Goal: Task Accomplishment & Management: Use online tool/utility

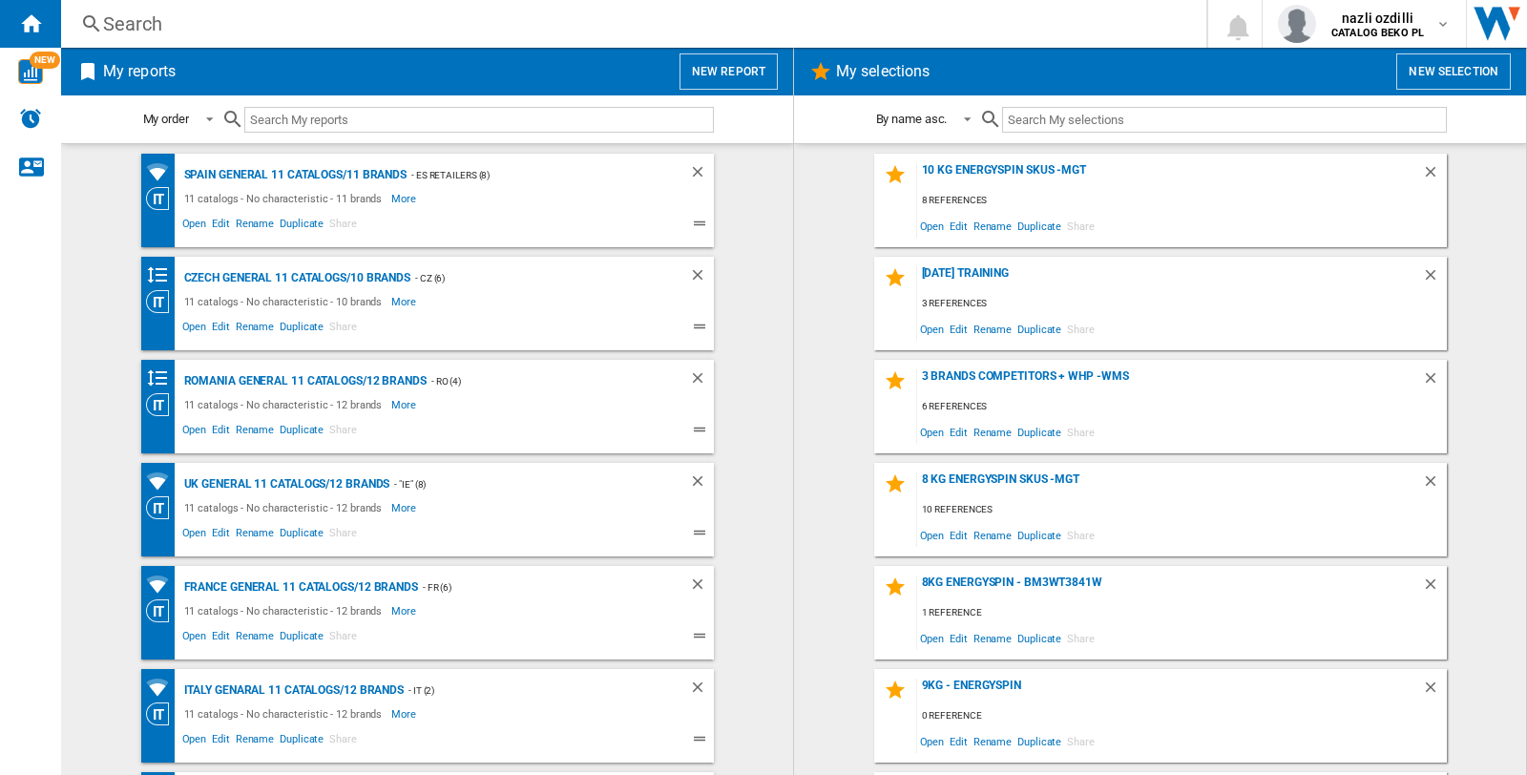
click at [129, 16] on div "Search" at bounding box center [629, 23] width 1053 height 27
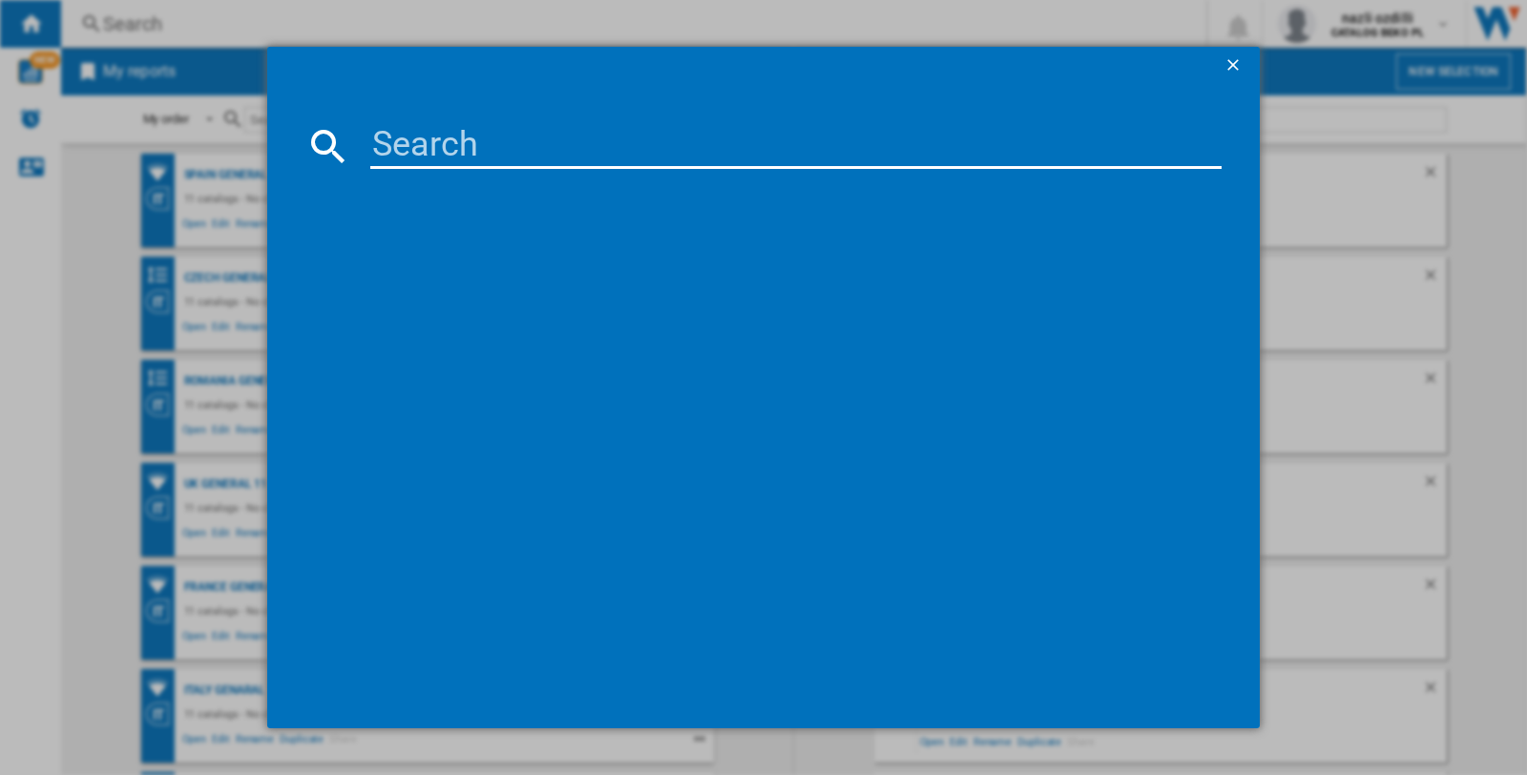
click at [379, 125] on input at bounding box center [795, 146] width 851 height 46
paste input "WHIRLPOOL WAM762WB WHITE"
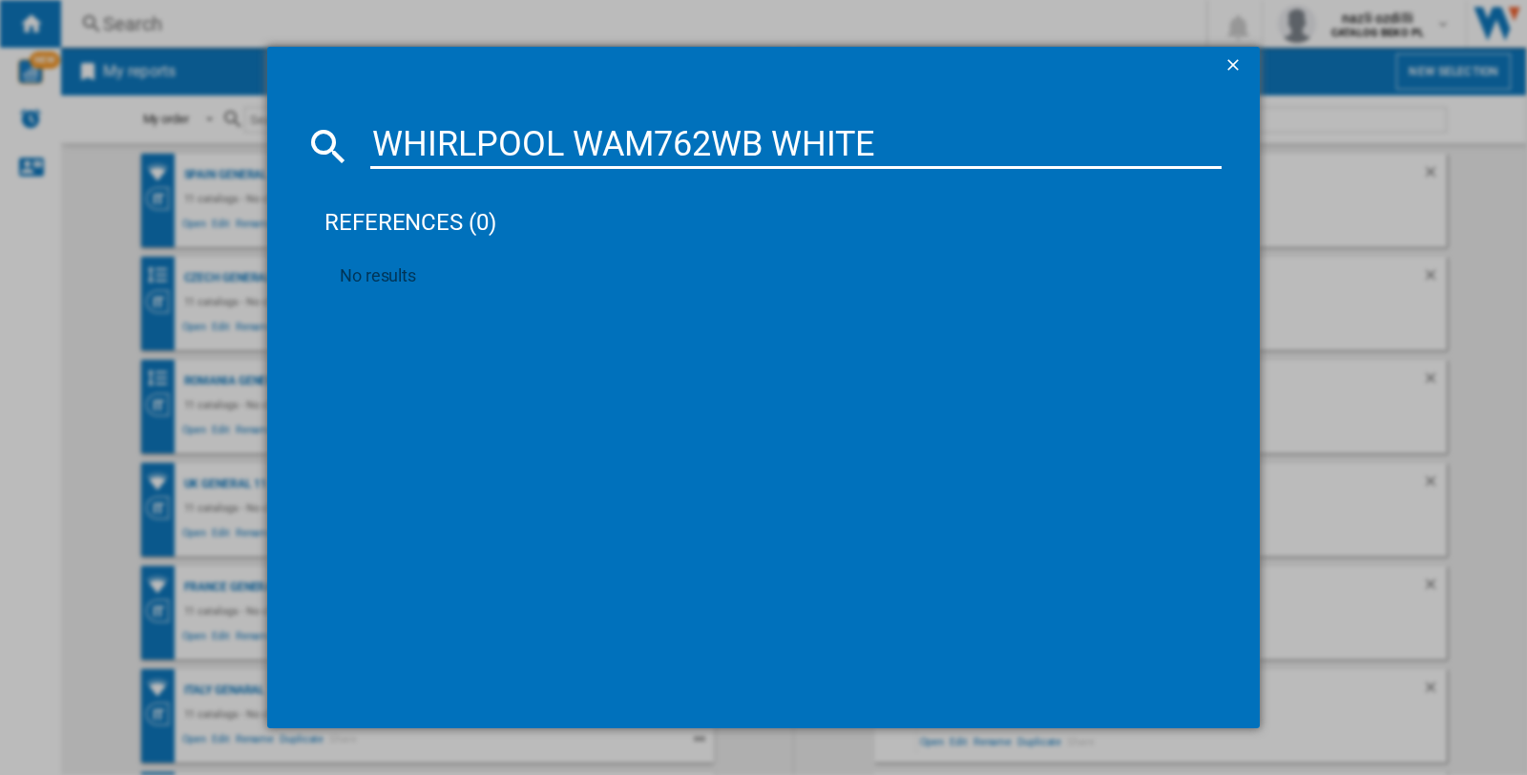
type input "WHIRLPOOL WAM762WB WHITE"
click at [1227, 63] on ng-md-icon "getI18NText('BUTTONS.CLOSE_DIALOG')" at bounding box center [1234, 66] width 23 height 23
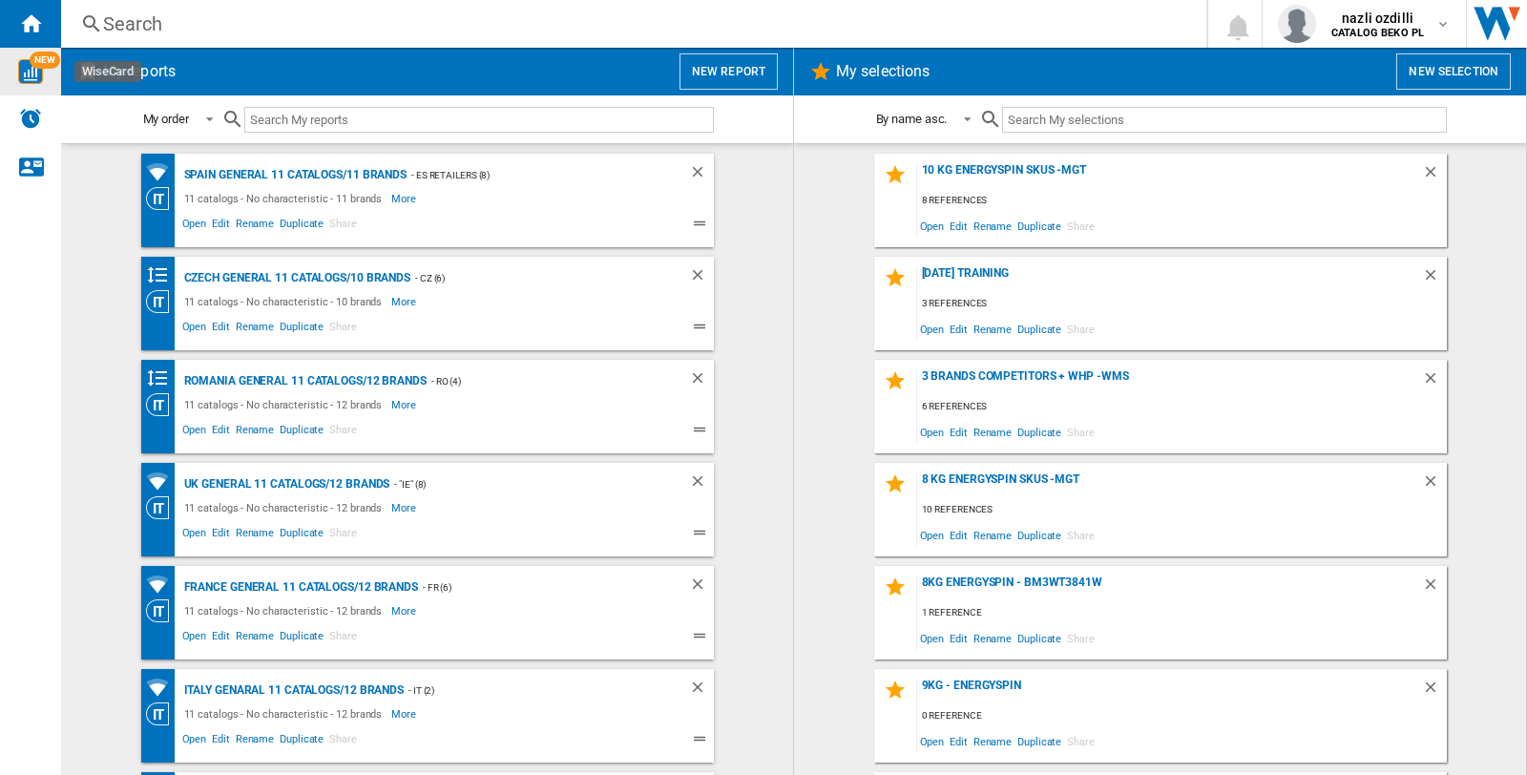
click at [20, 87] on div "NEW" at bounding box center [30, 72] width 61 height 48
click at [713, 65] on button "New report" at bounding box center [728, 71] width 98 height 36
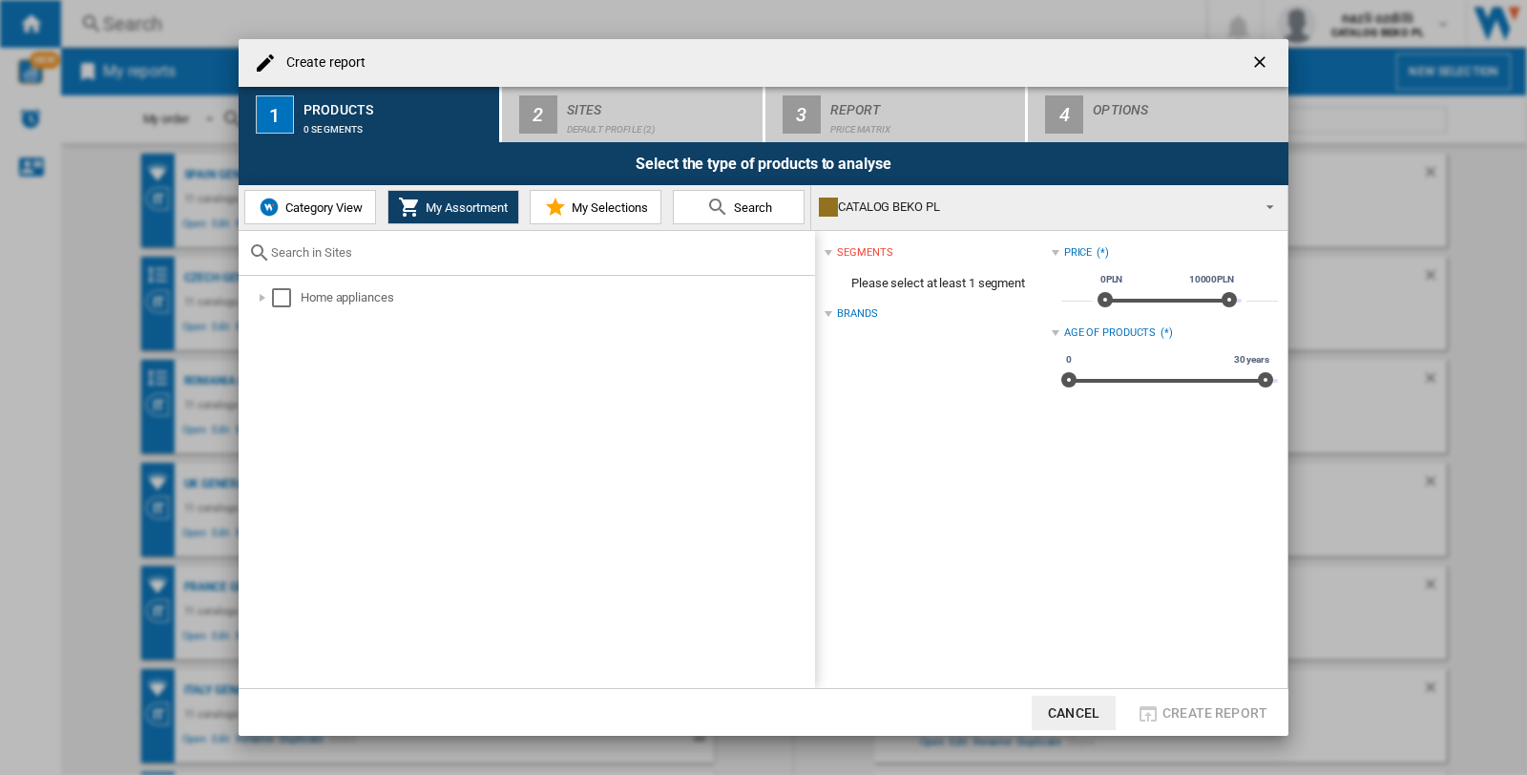
click at [318, 202] on span "Category View" at bounding box center [322, 207] width 82 height 14
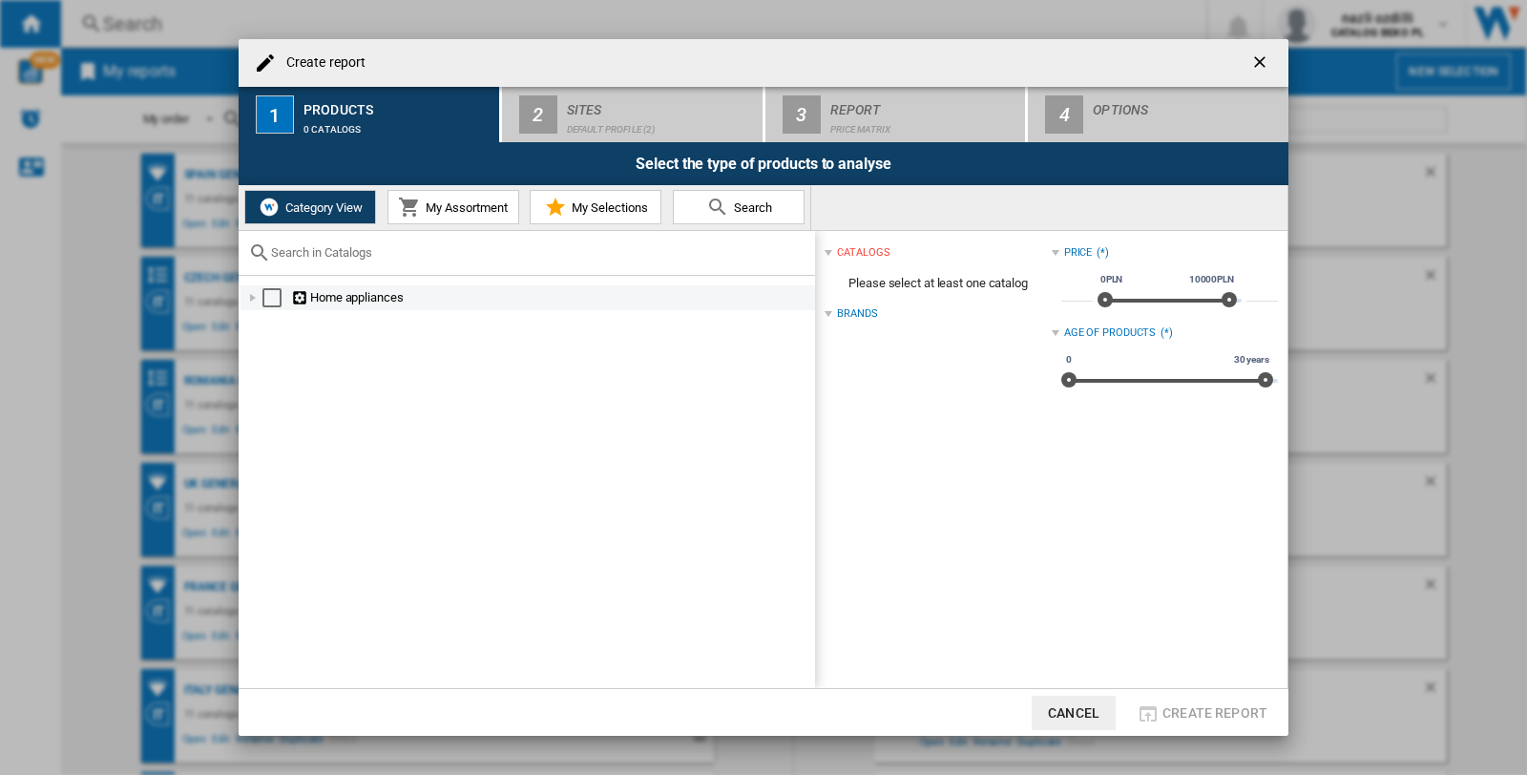
click at [339, 300] on div "Home appliances" at bounding box center [551, 297] width 521 height 19
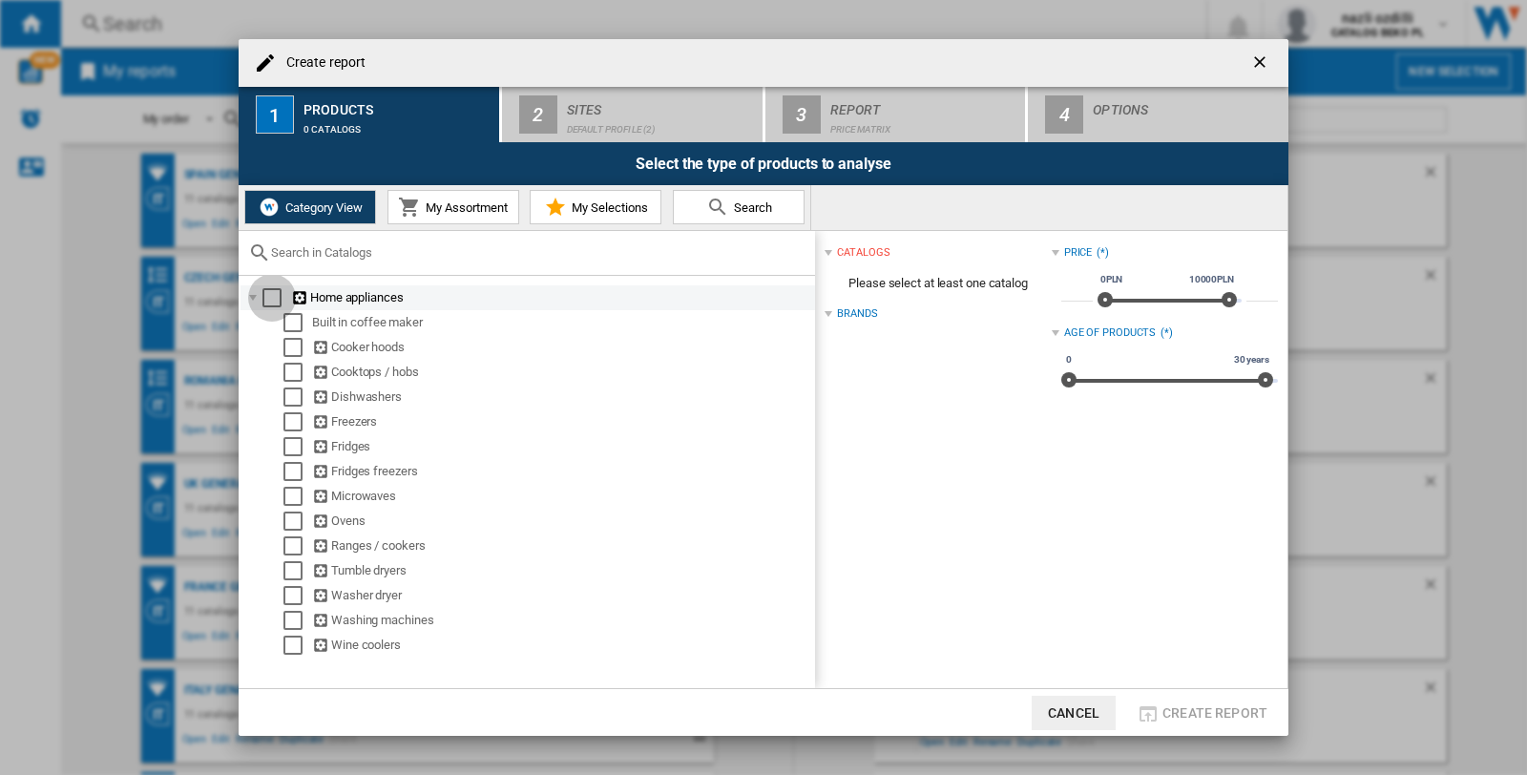
click at [264, 294] on div "Select" at bounding box center [271, 297] width 19 height 19
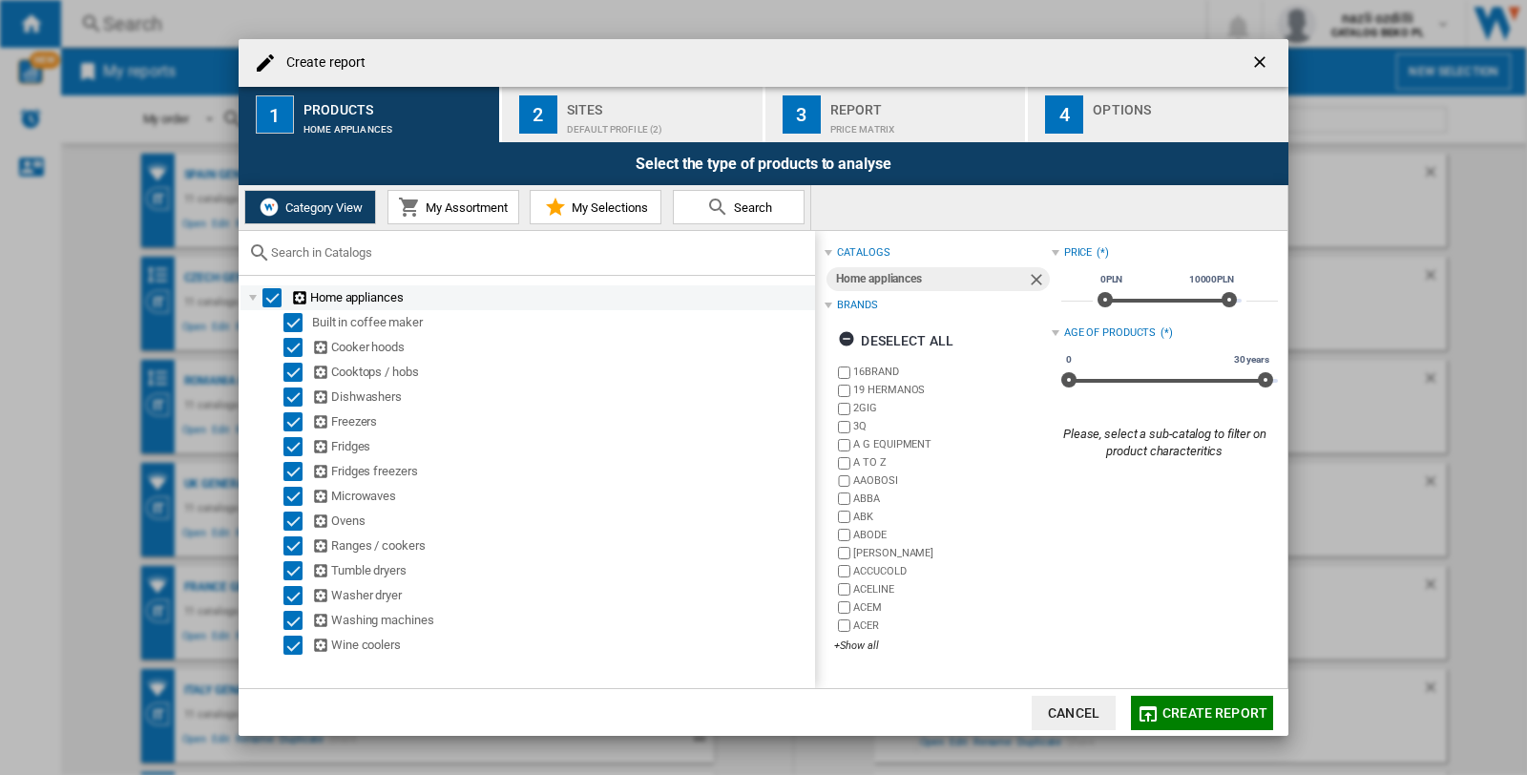
click at [264, 289] on div "Select" at bounding box center [271, 297] width 19 height 19
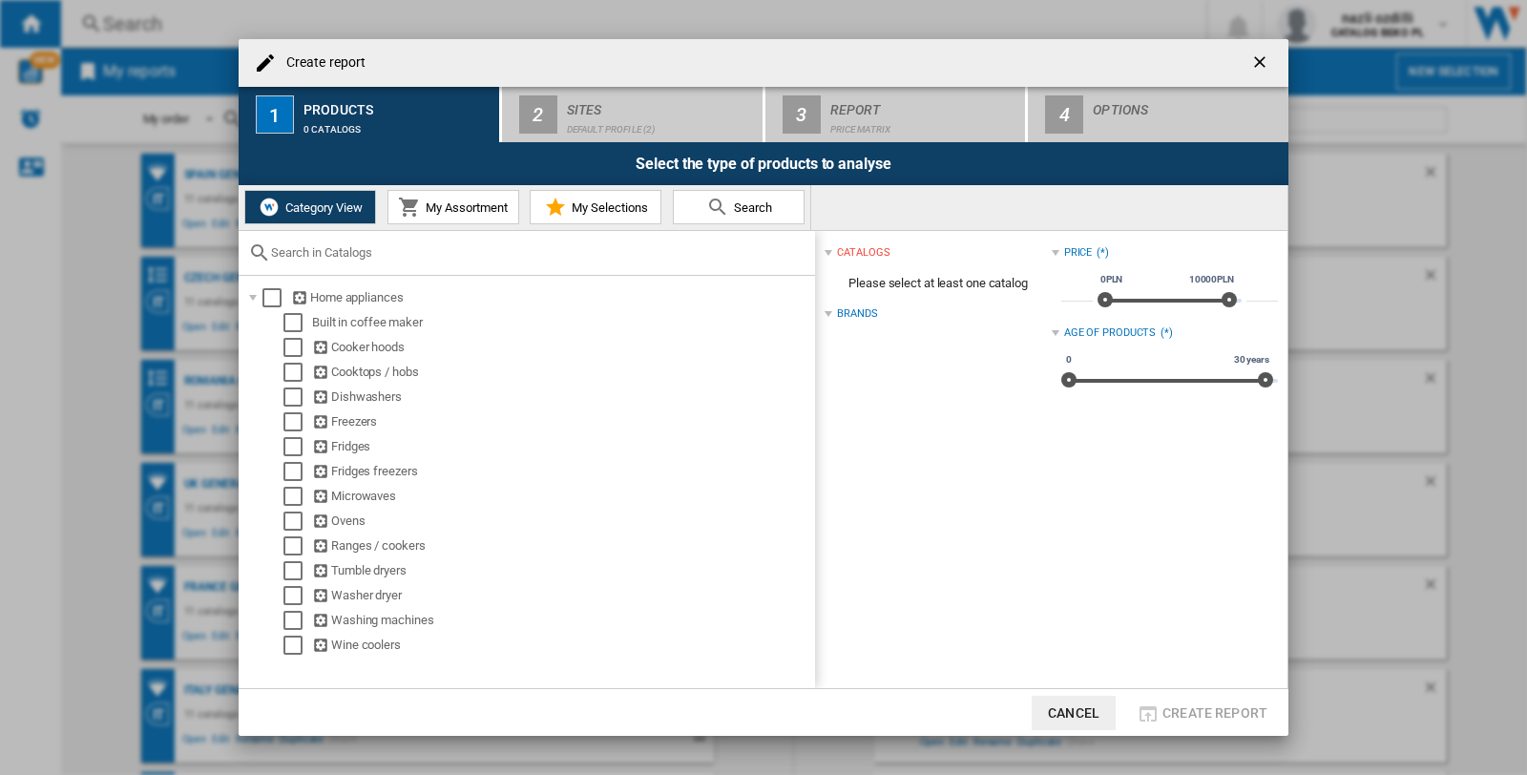
click at [444, 207] on span "My Assortment" at bounding box center [464, 207] width 87 height 14
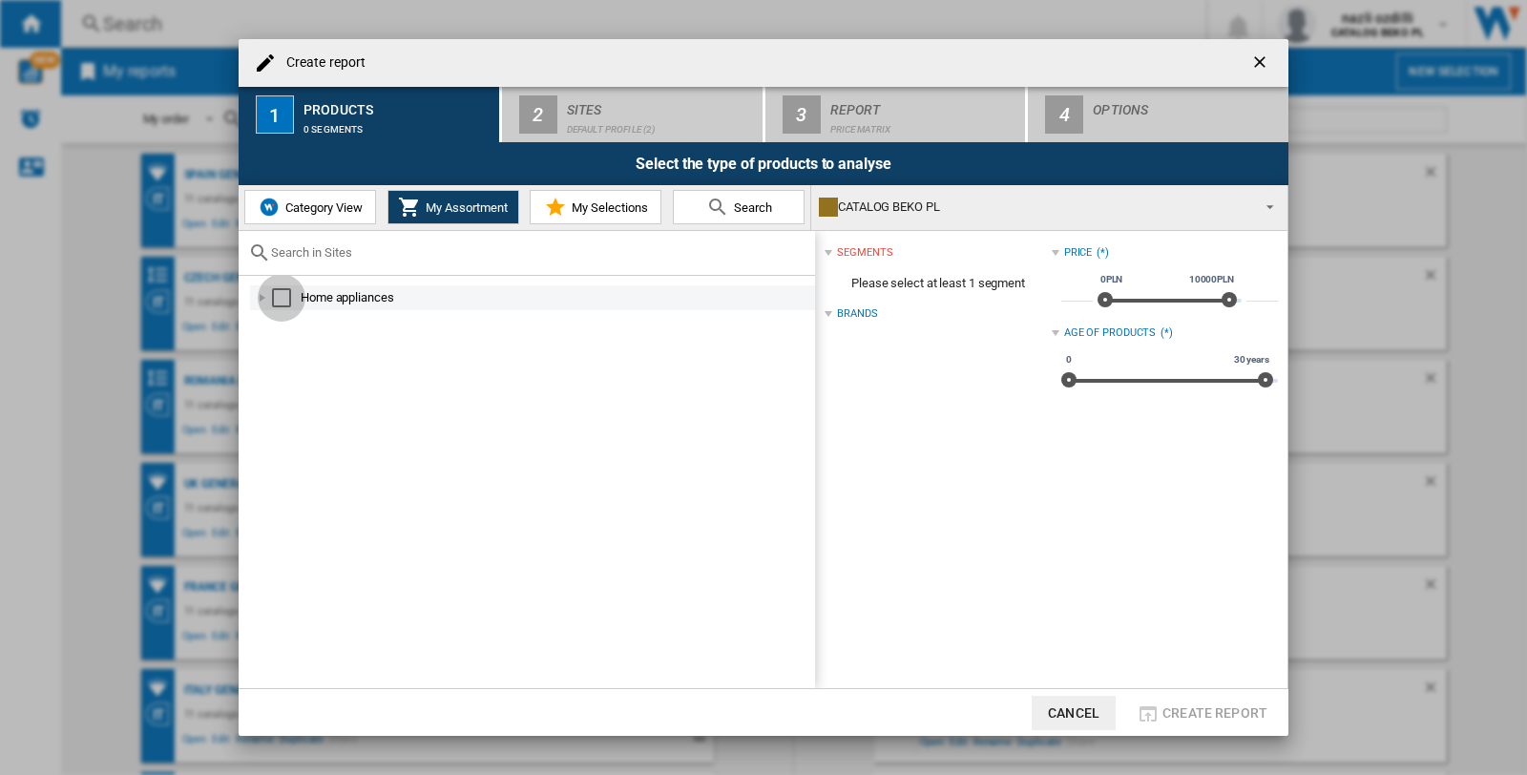
click at [274, 303] on div "Select" at bounding box center [281, 297] width 19 height 19
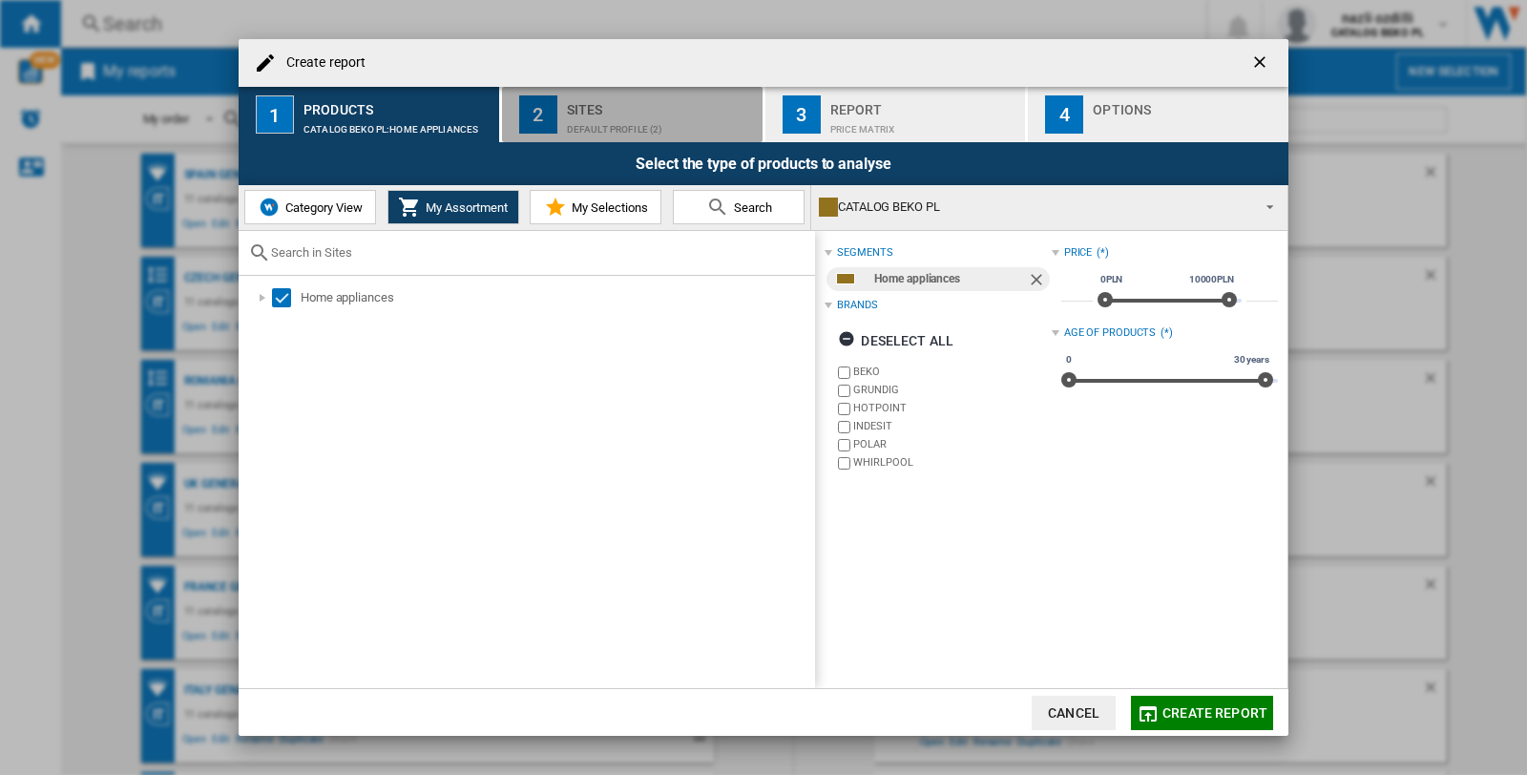
click at [586, 114] on div "Default profile (2)" at bounding box center [661, 124] width 188 height 20
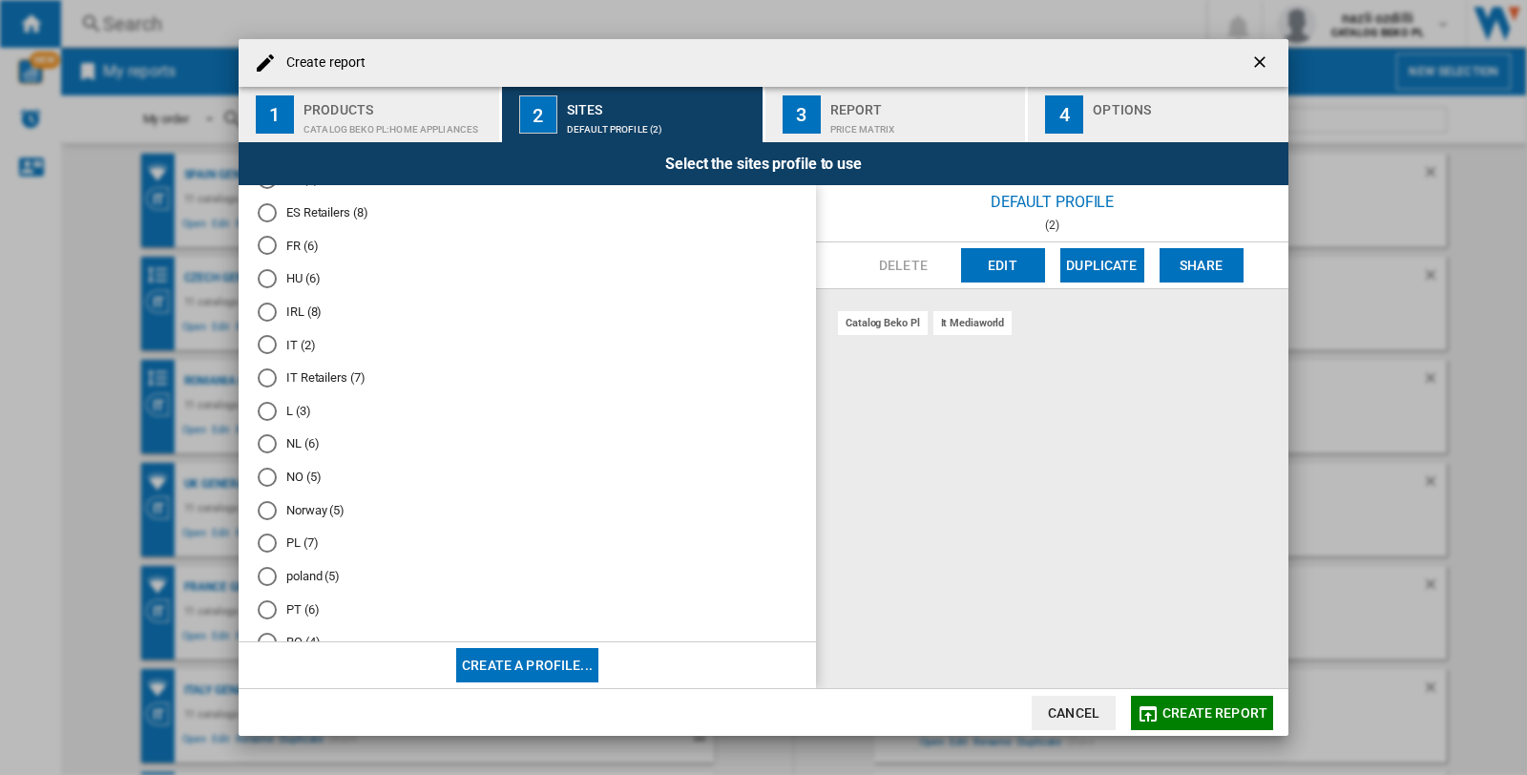
scroll to position [635, 0]
click at [260, 512] on div "PL (7)" at bounding box center [267, 502] width 19 height 19
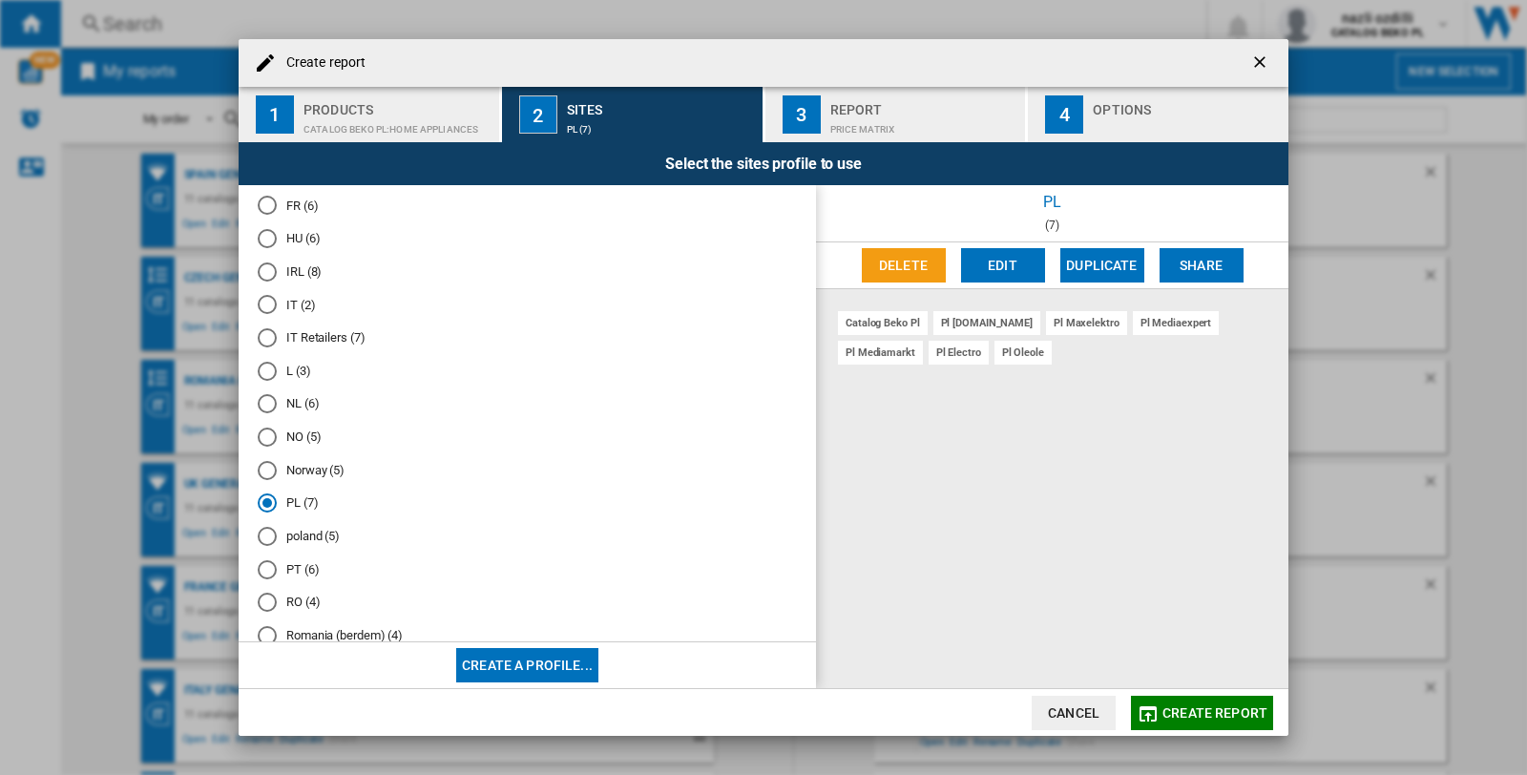
click at [924, 117] on div "Price Matrix" at bounding box center [924, 124] width 188 height 20
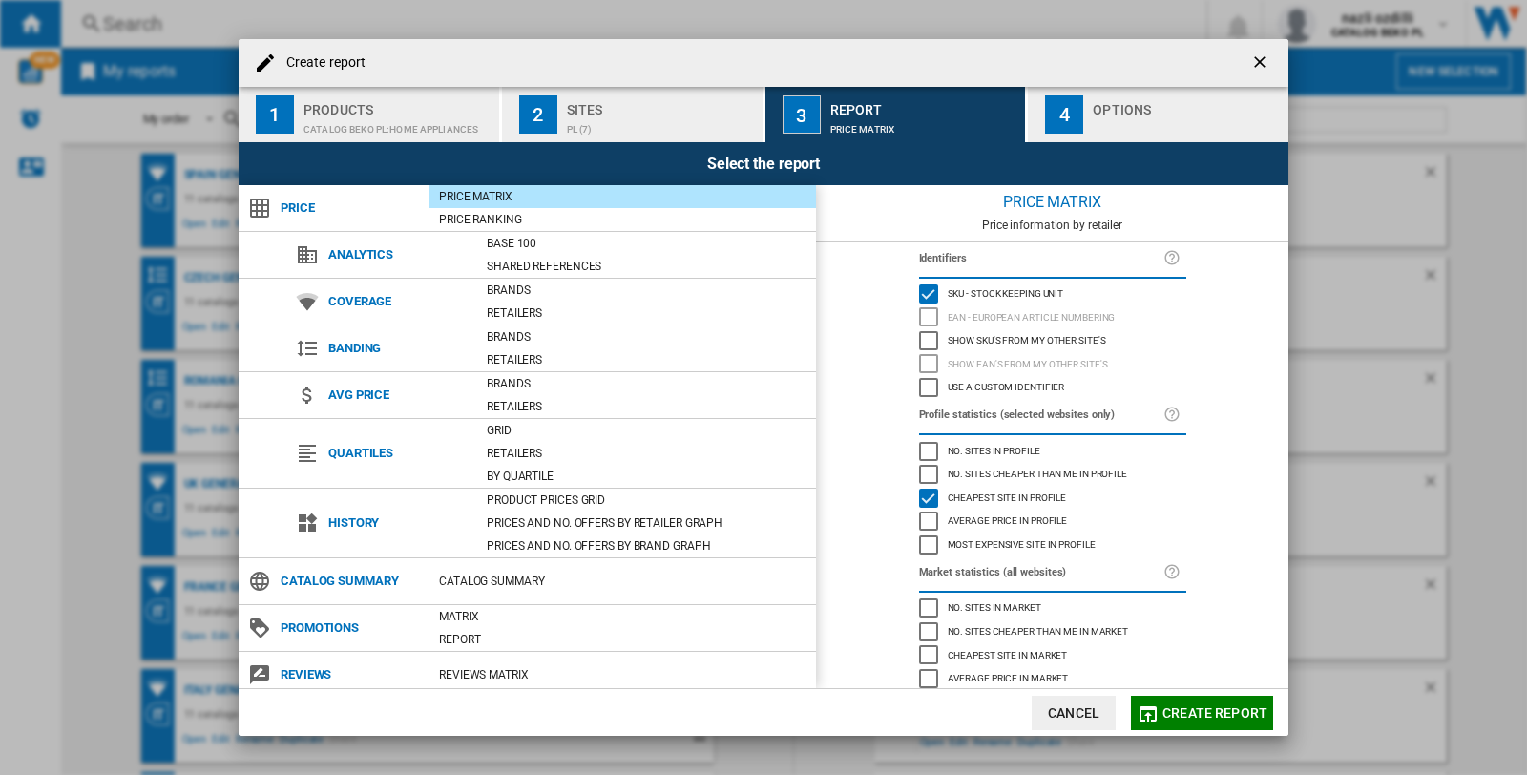
click at [1136, 120] on div "button" at bounding box center [1186, 124] width 188 height 20
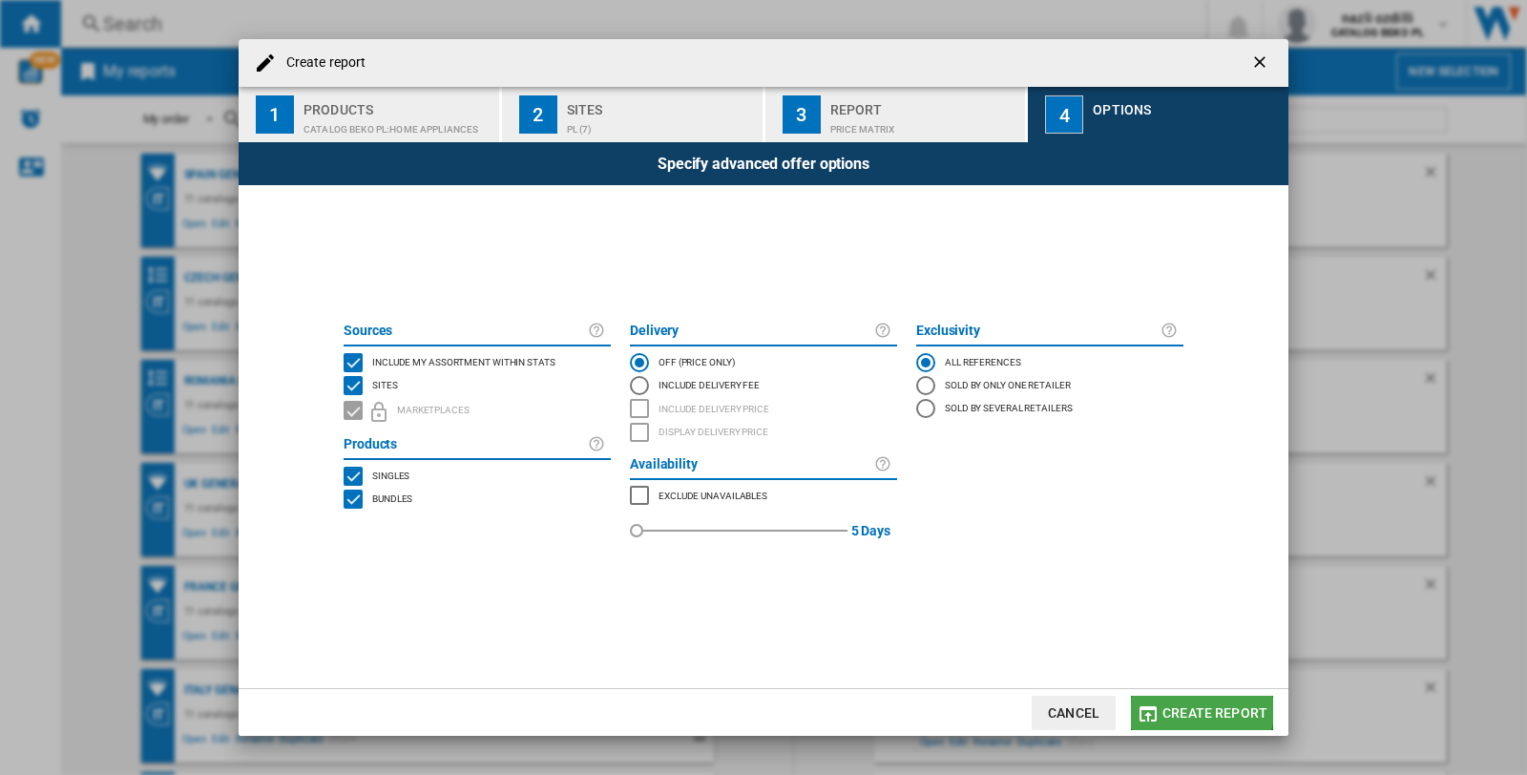
click at [1185, 701] on button "Create report" at bounding box center [1202, 713] width 142 height 34
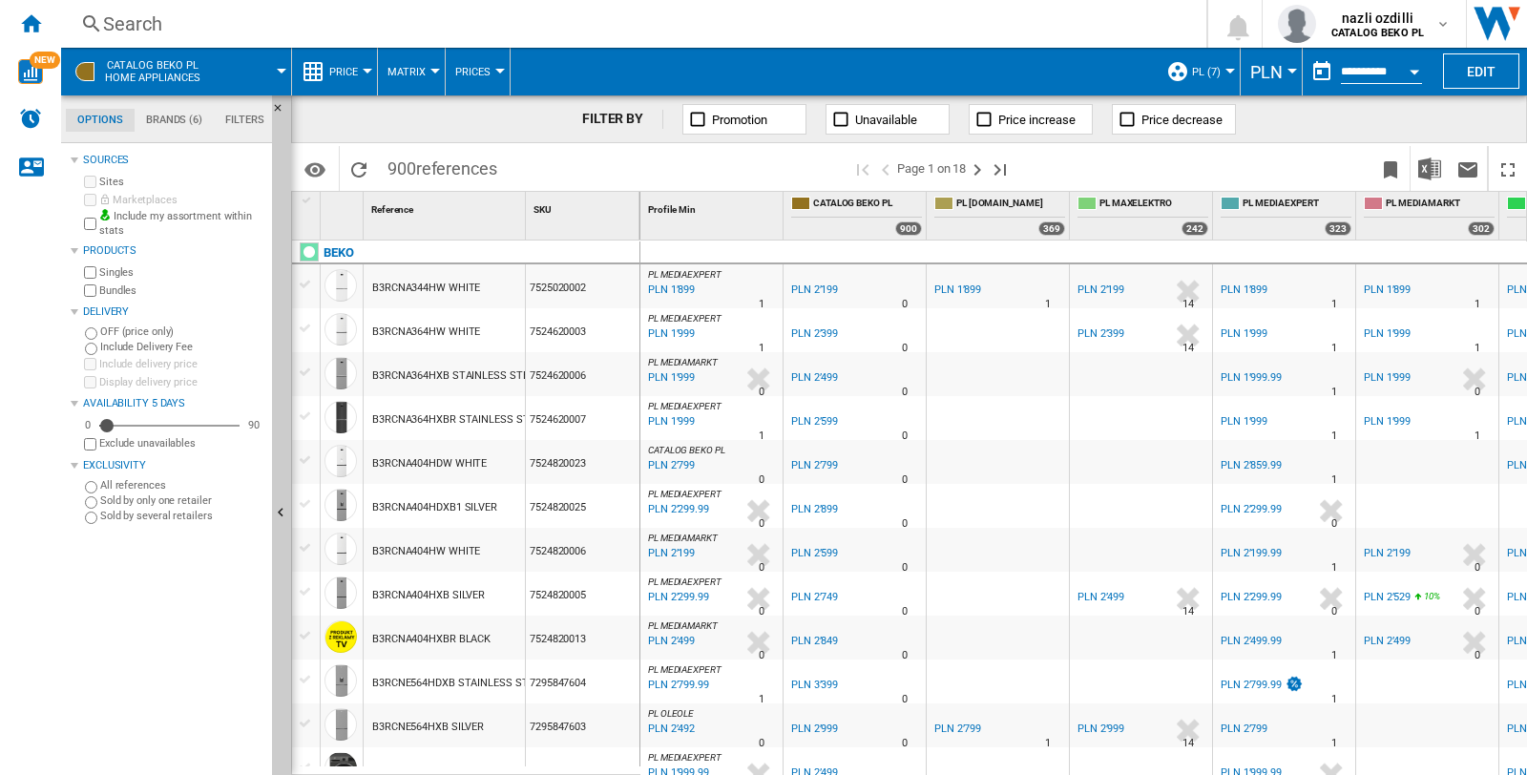
click at [227, 24] on div "Search" at bounding box center [629, 23] width 1053 height 27
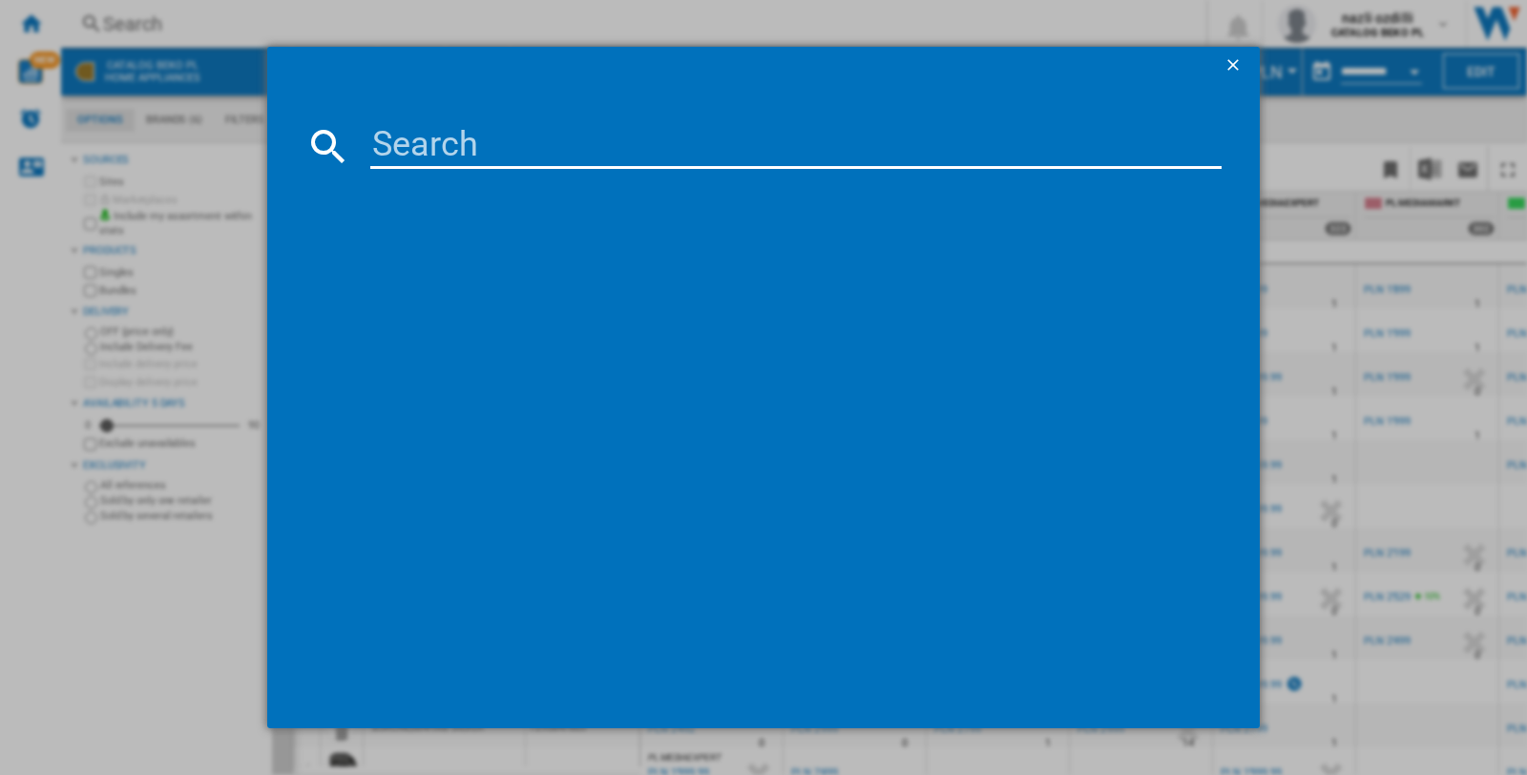
click at [406, 154] on input at bounding box center [795, 146] width 851 height 46
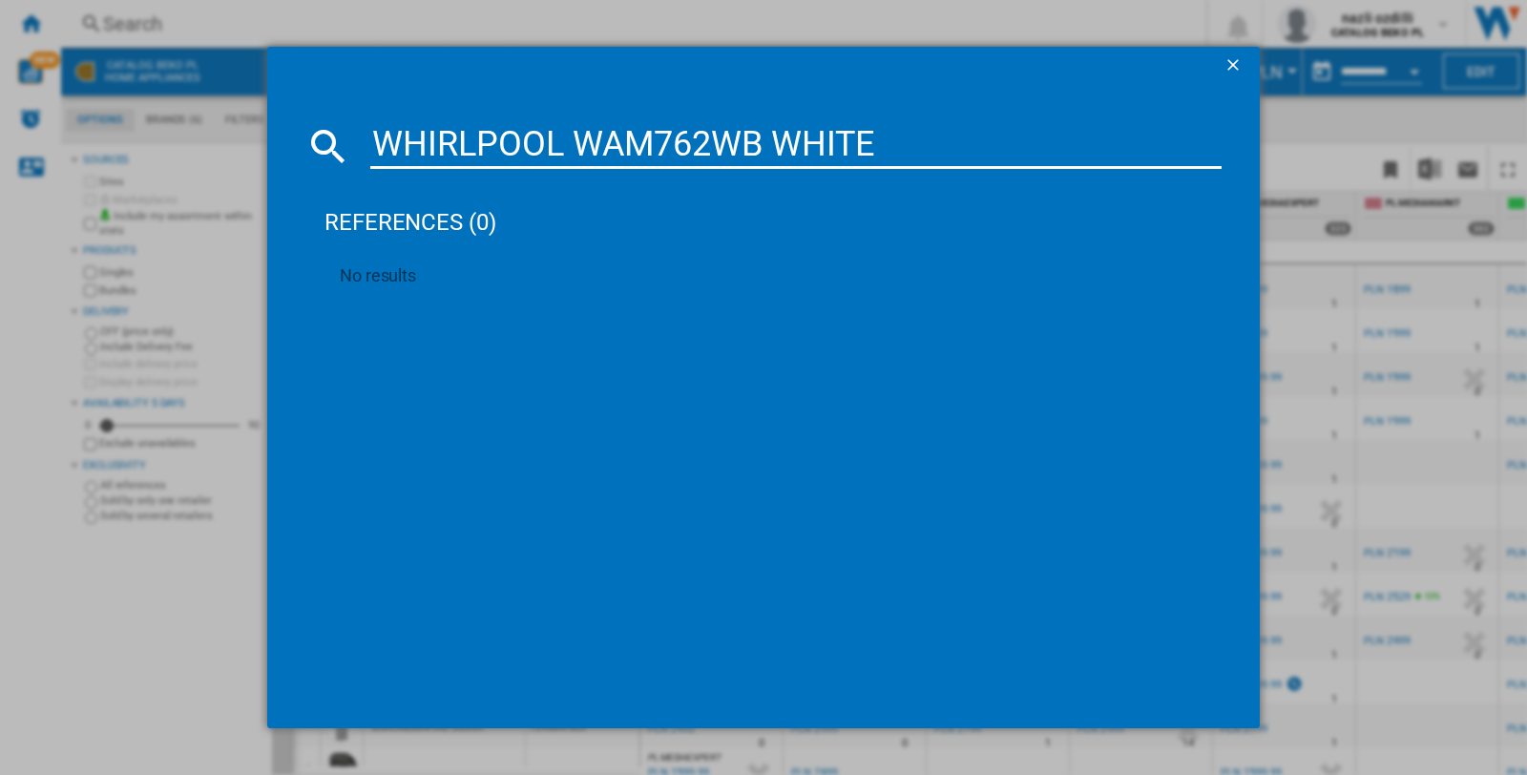
type input "WHIRLPOOL WAM762WB WHITE"
click at [1236, 51] on button "button" at bounding box center [1235, 66] width 38 height 38
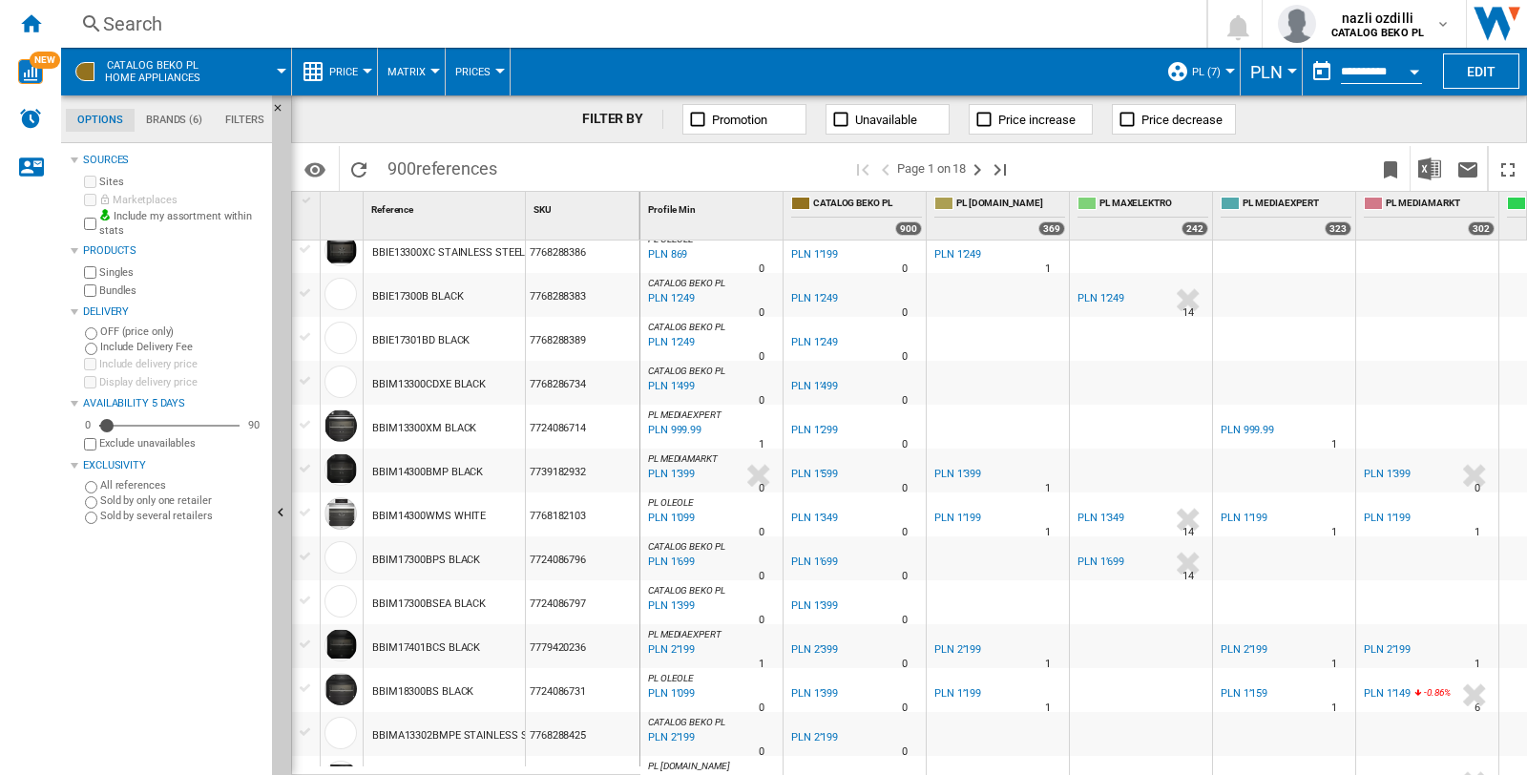
scroll to position [1692, 0]
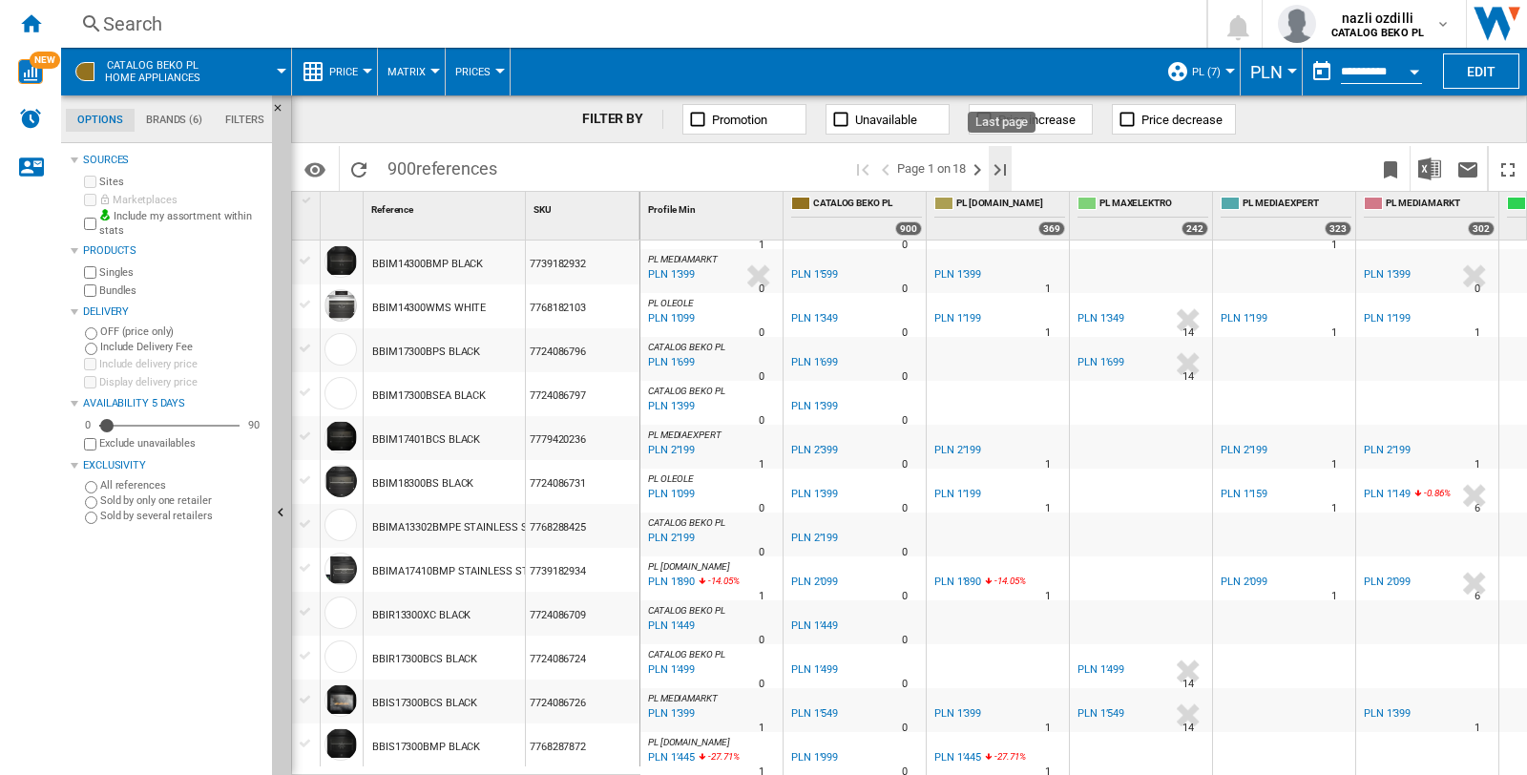
click at [1002, 168] on ng-md-icon "Last page" at bounding box center [999, 169] width 23 height 23
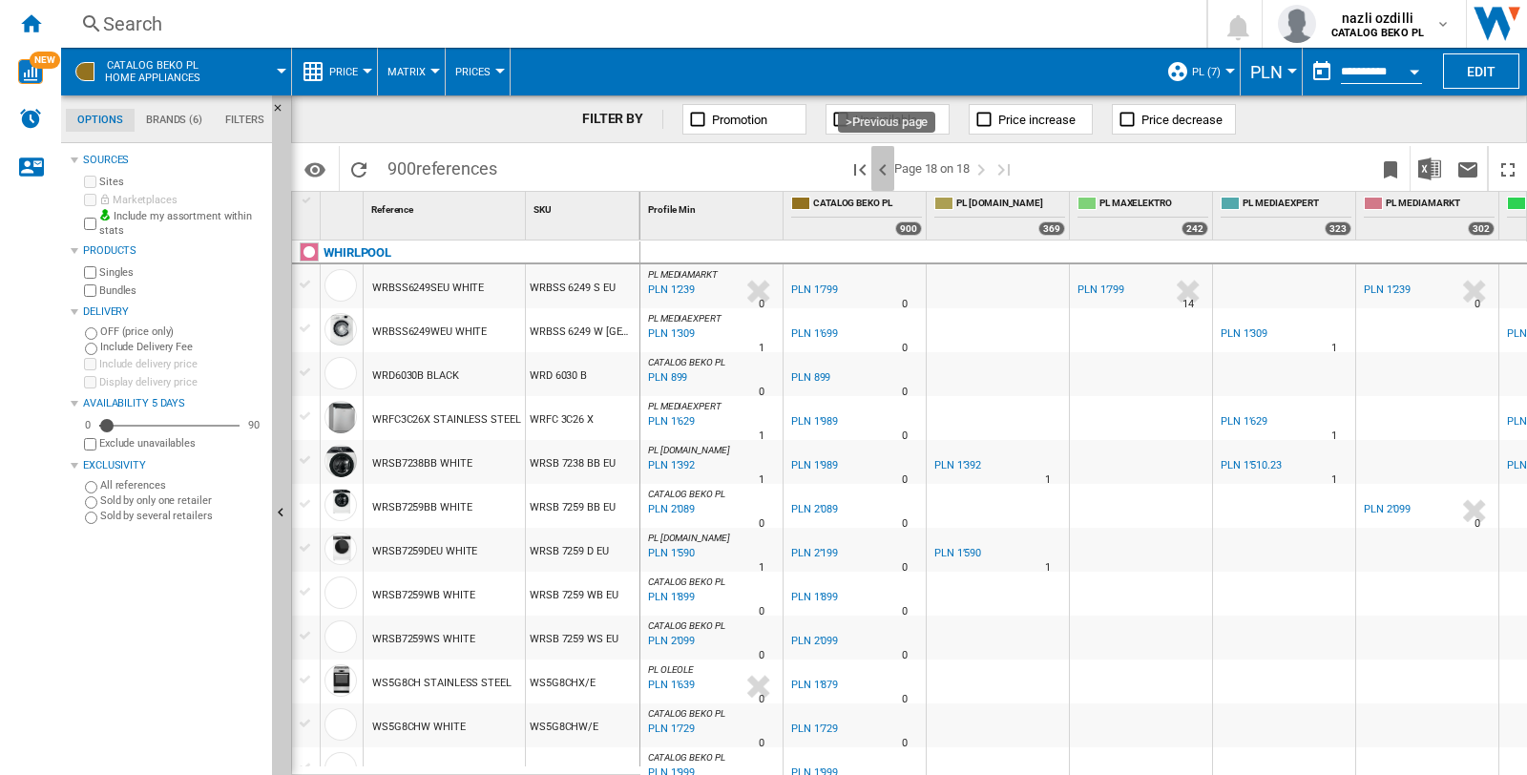
click at [884, 166] on ng-md-icon ">Previous page" at bounding box center [882, 169] width 23 height 23
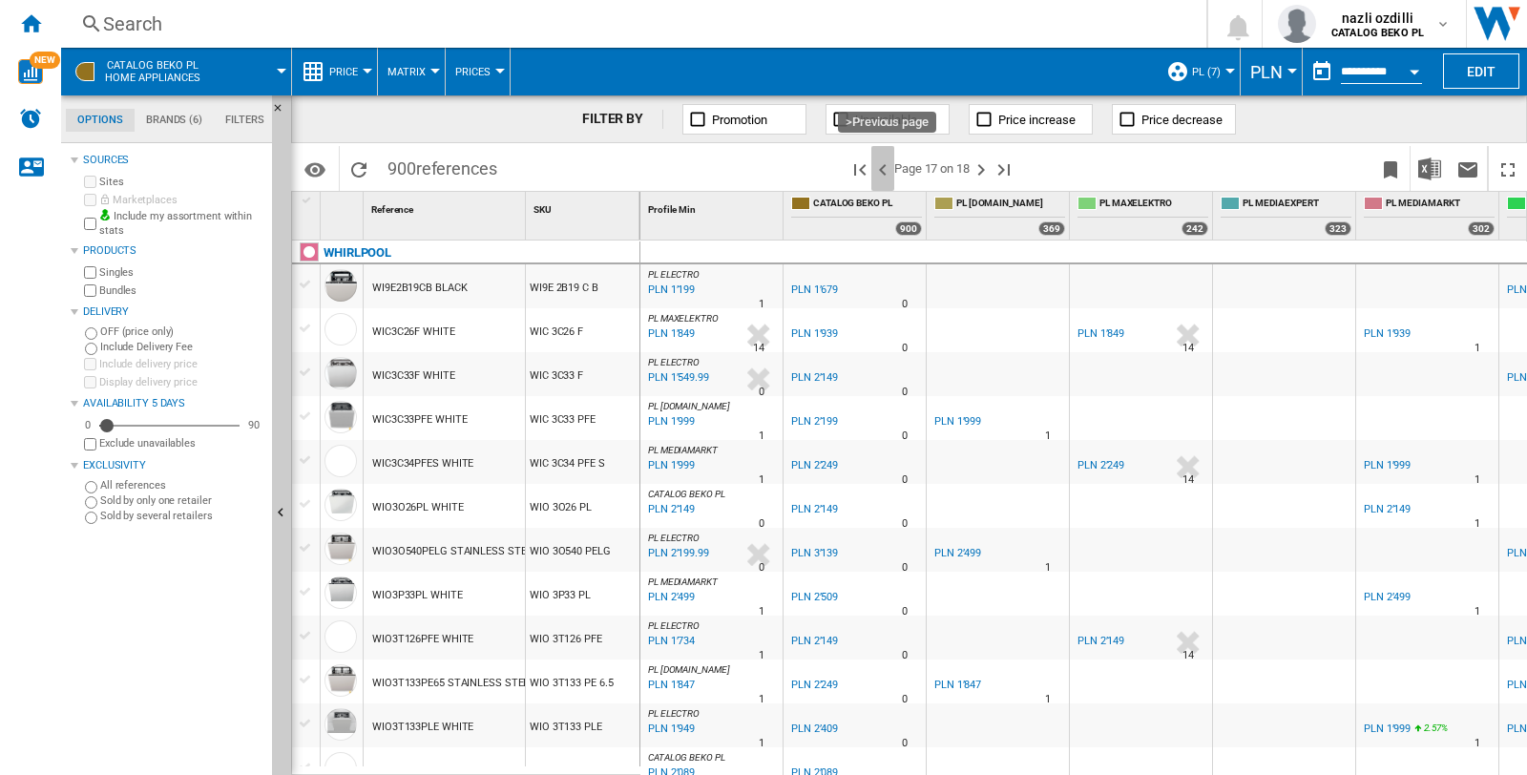
click at [888, 167] on ng-md-icon ">Previous page" at bounding box center [882, 169] width 23 height 23
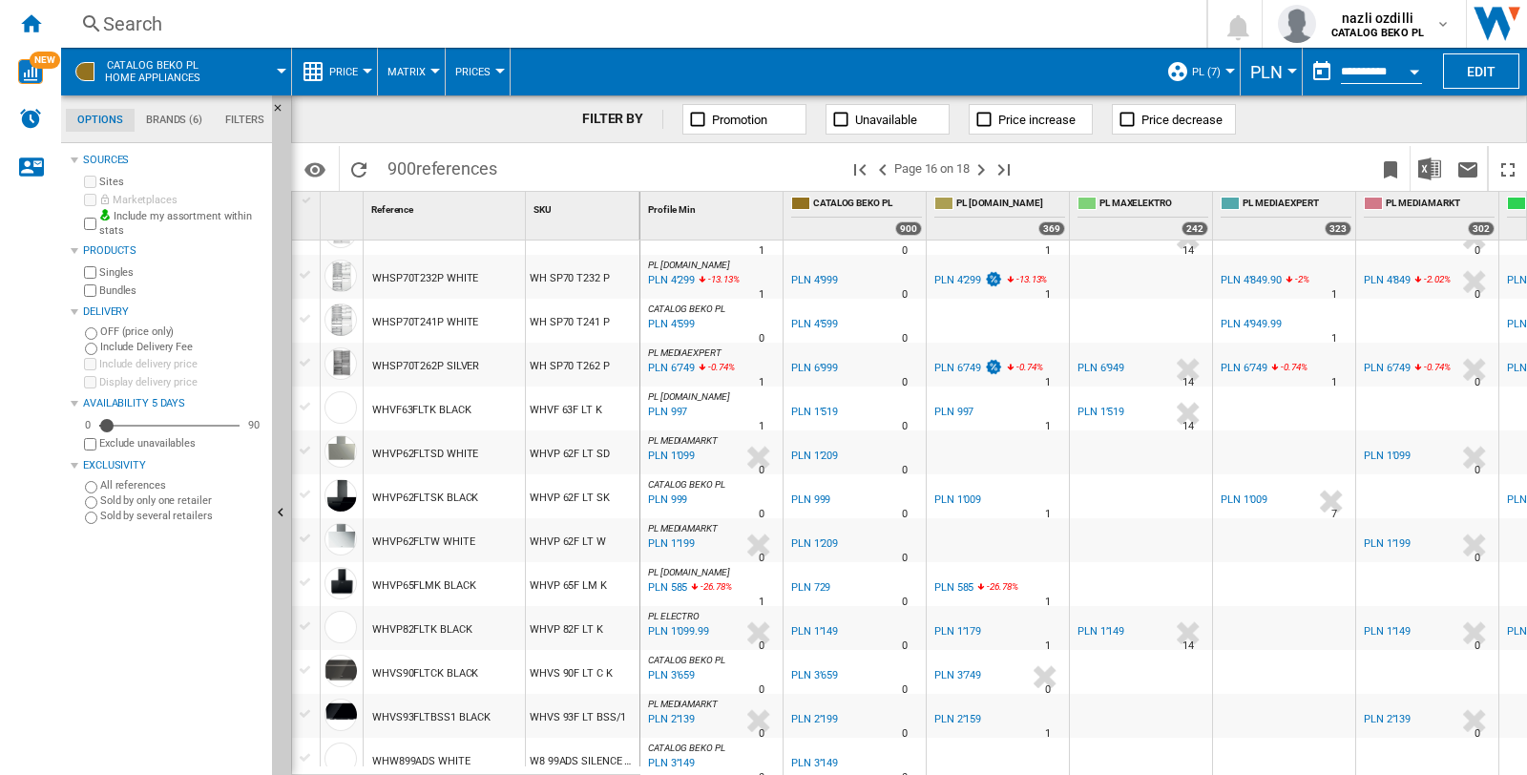
scroll to position [954, 0]
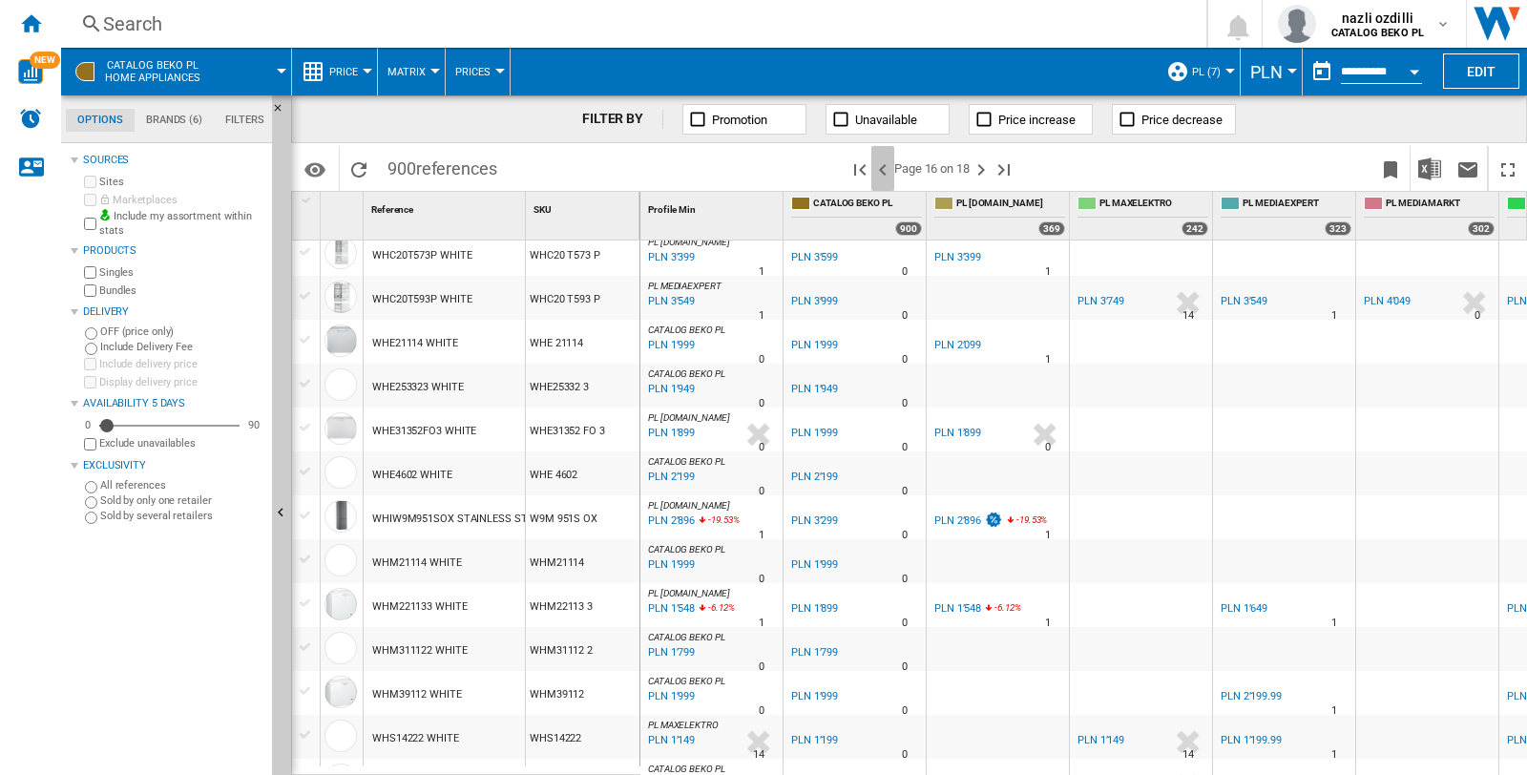
click at [884, 167] on ng-md-icon ">Previous page" at bounding box center [882, 169] width 23 height 23
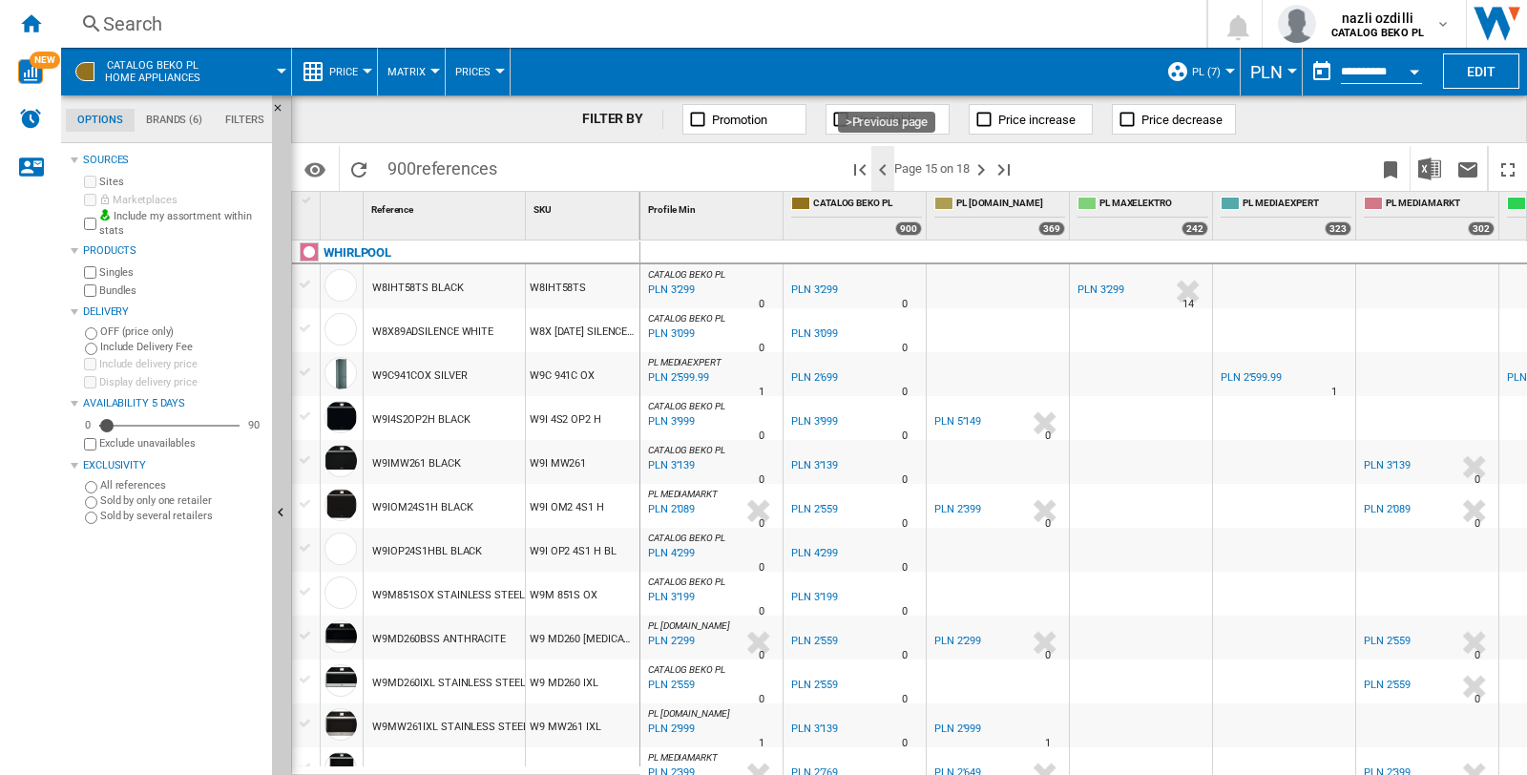
click at [890, 177] on ng-md-icon ">Previous page" at bounding box center [882, 169] width 23 height 23
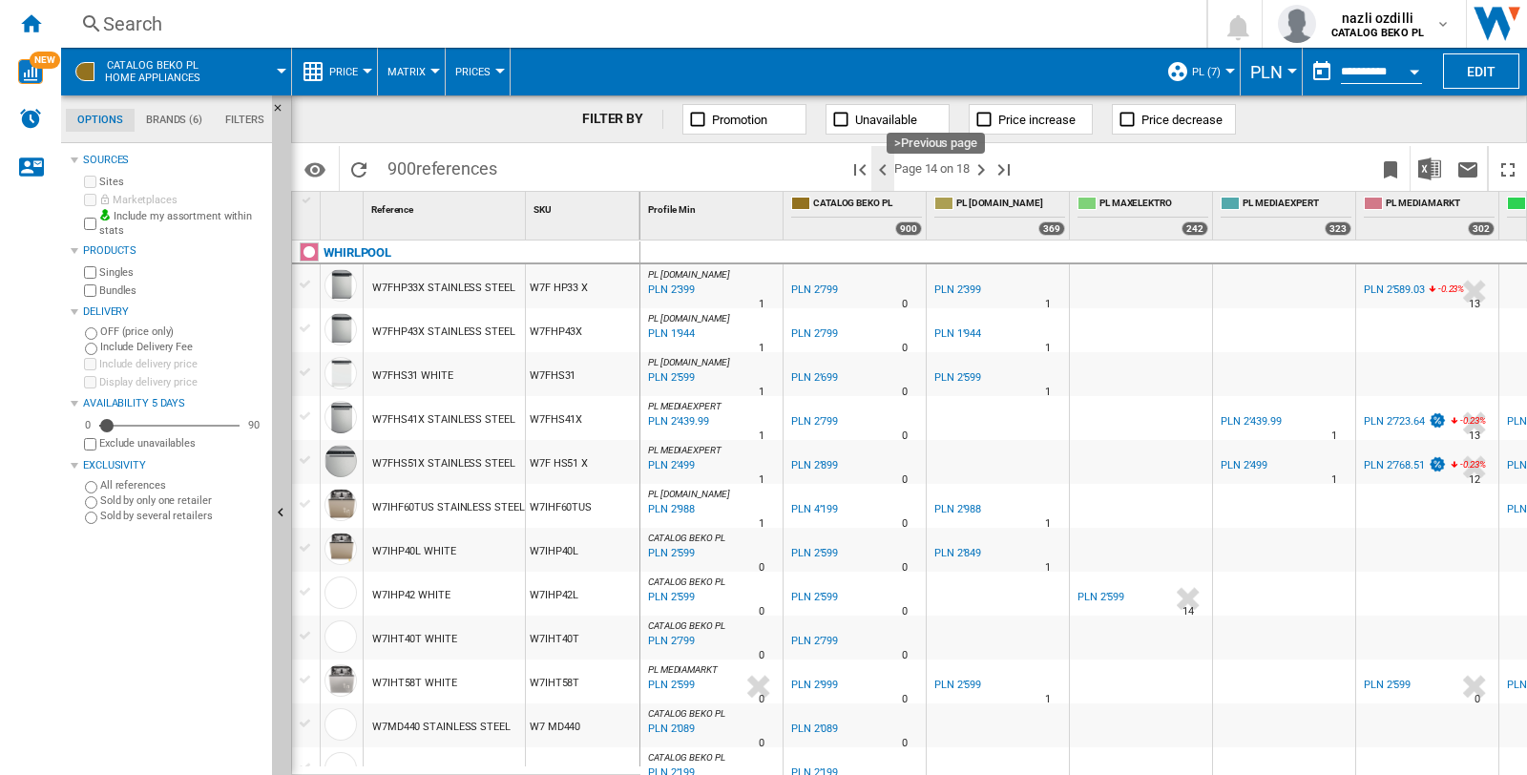
click at [884, 165] on ng-md-icon ">Previous page" at bounding box center [882, 169] width 23 height 23
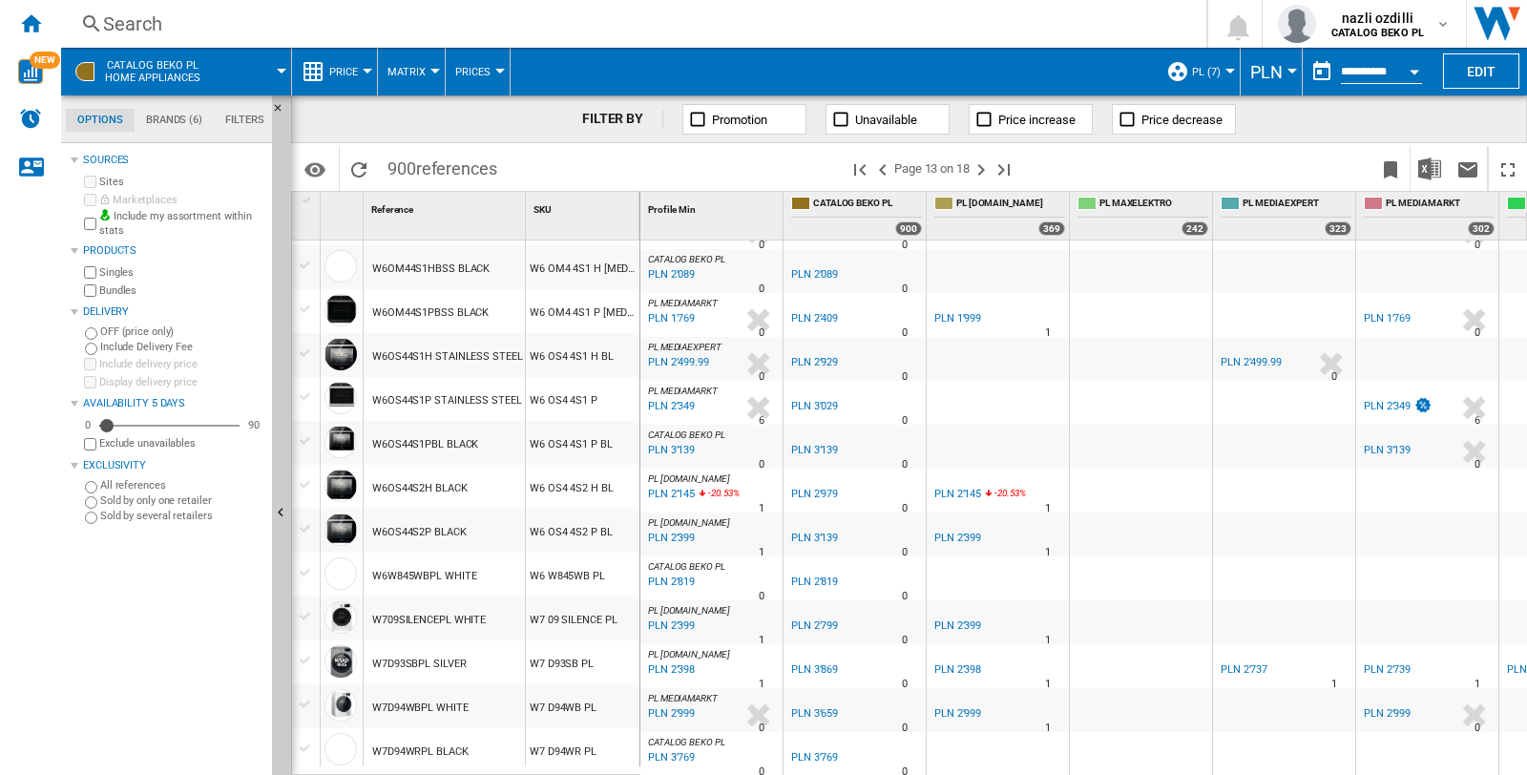
scroll to position [1263, 0]
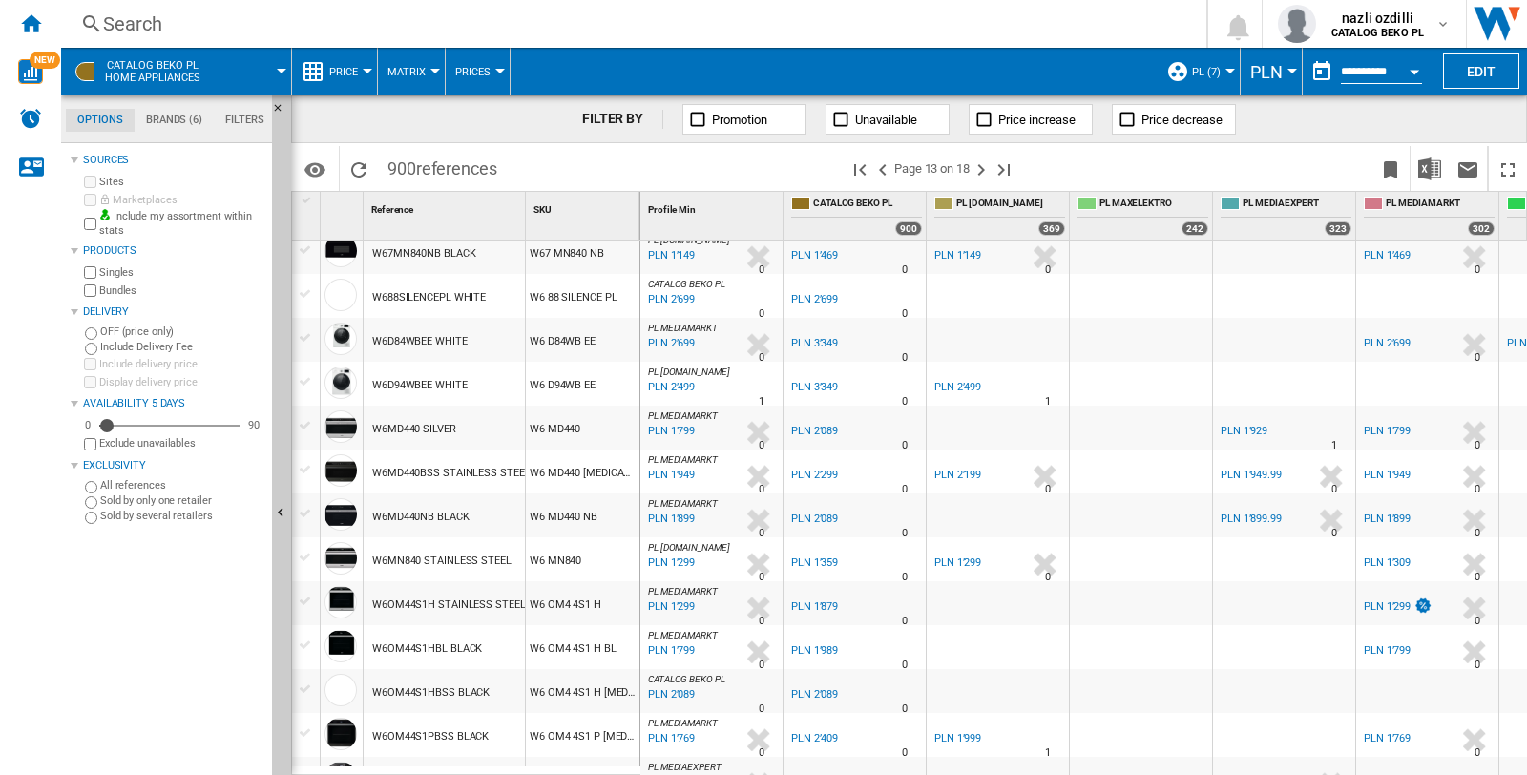
click at [156, 14] on div "Search" at bounding box center [629, 23] width 1053 height 27
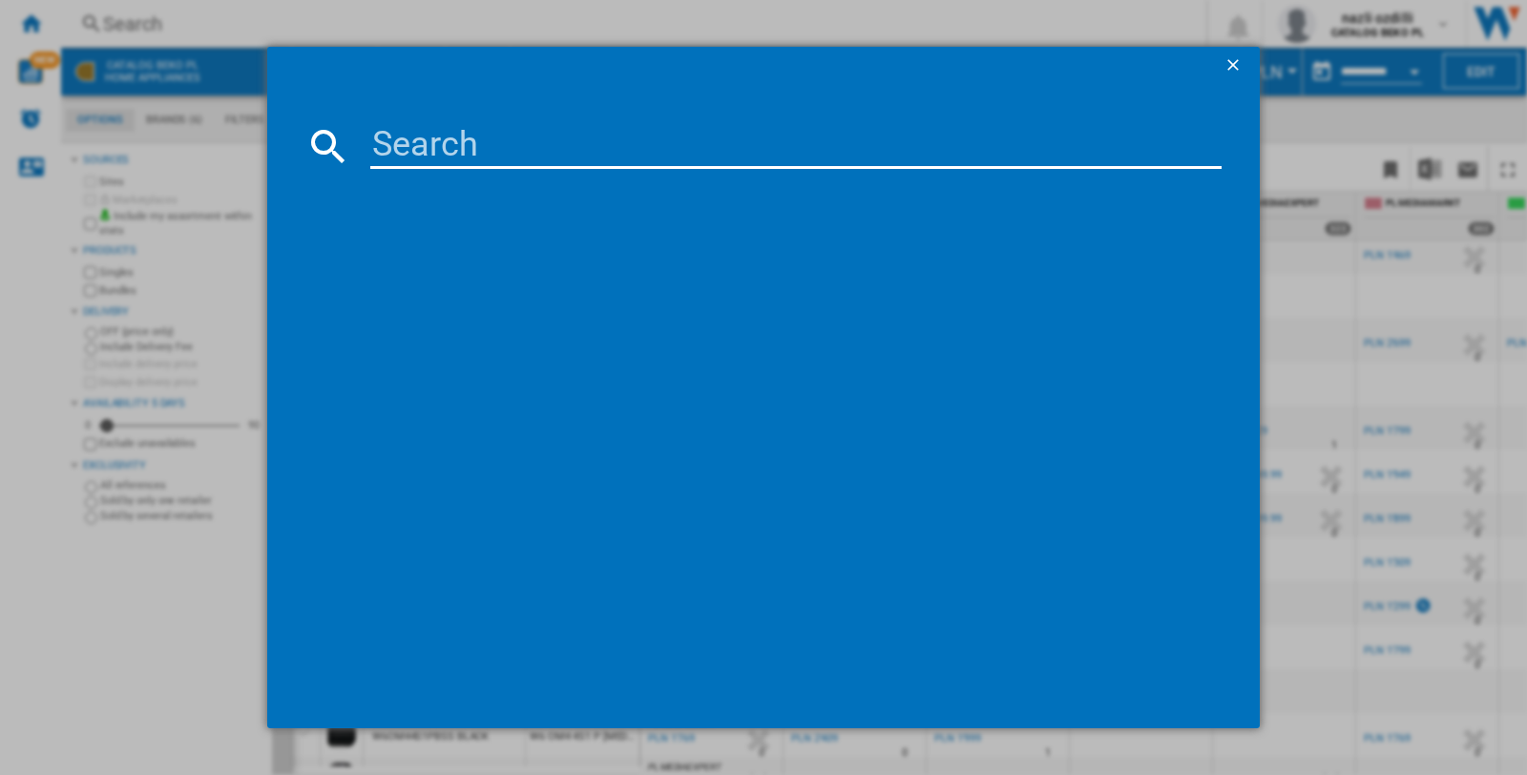
click at [401, 135] on input at bounding box center [795, 146] width 851 height 46
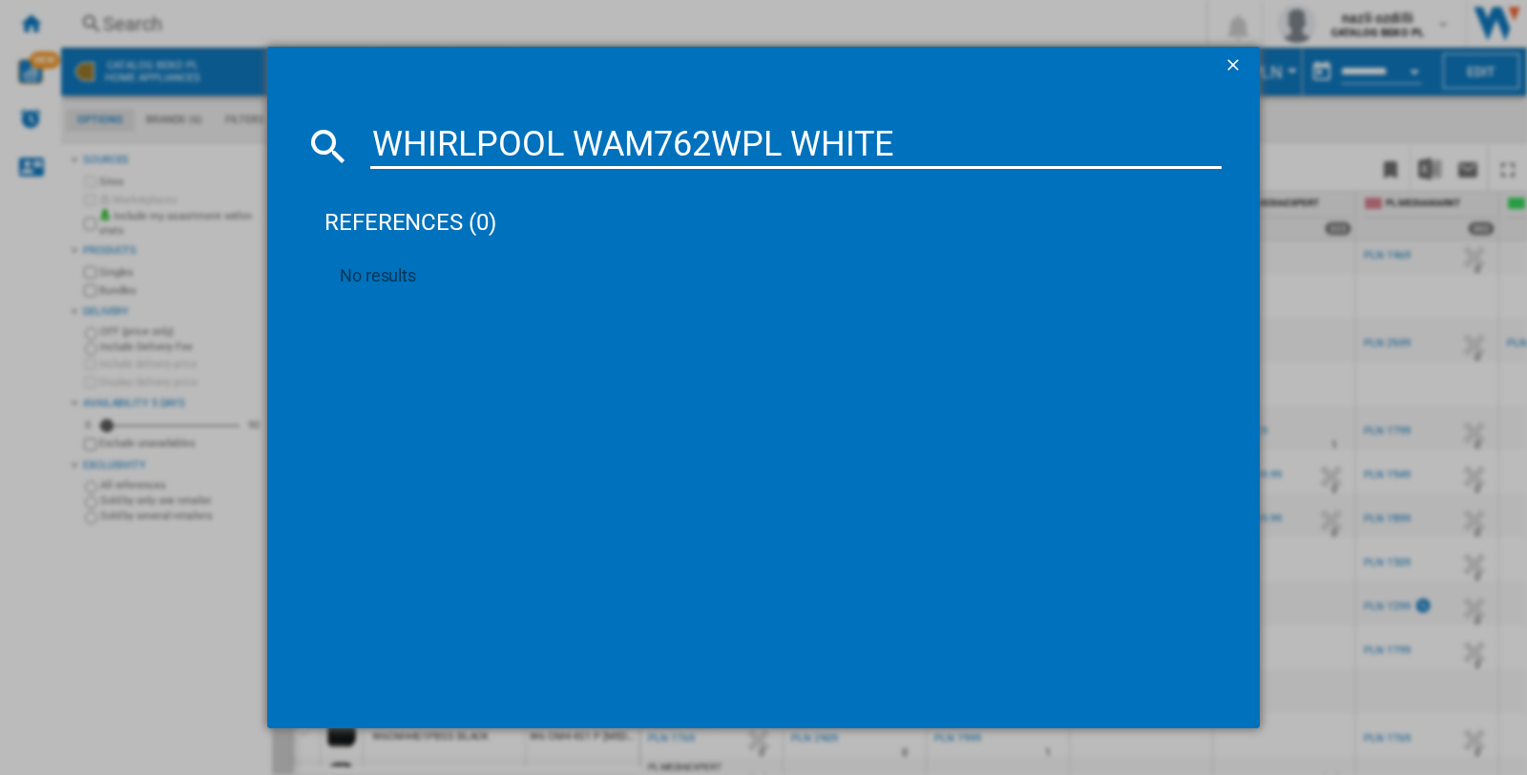
type input "WHIRLPOOL WAM762WPL WHITE"
click at [1236, 58] on ng-md-icon "getI18NText('BUTTONS.CLOSE_DIALOG')" at bounding box center [1234, 66] width 23 height 23
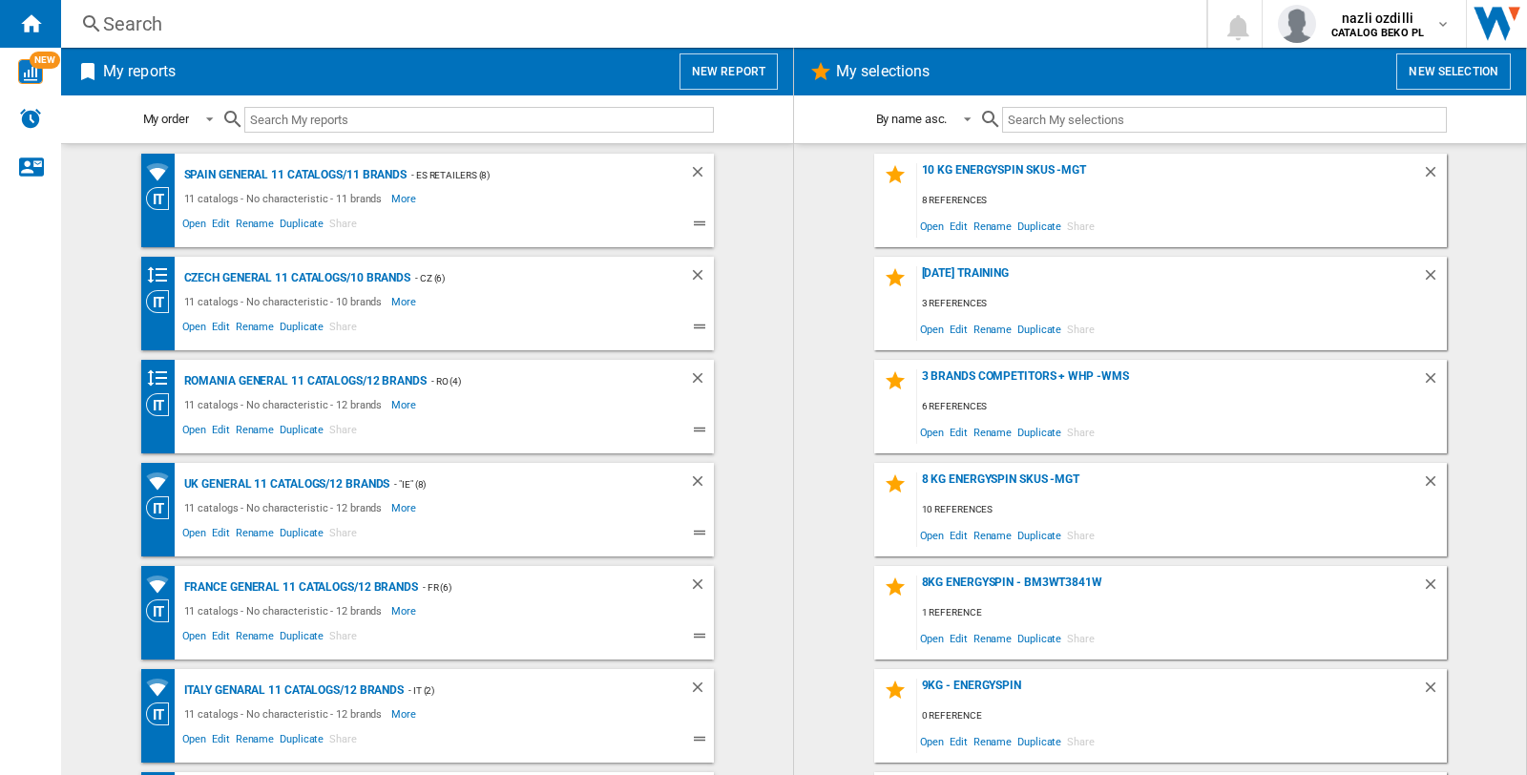
click at [122, 1] on div "Search Search 0 nazli ozdilli CATALOG BEKO PL CATALOG BEKO PL CATALOG BEKO RO" at bounding box center [793, 24] width 1465 height 48
click at [125, 22] on div "Search" at bounding box center [629, 23] width 1053 height 27
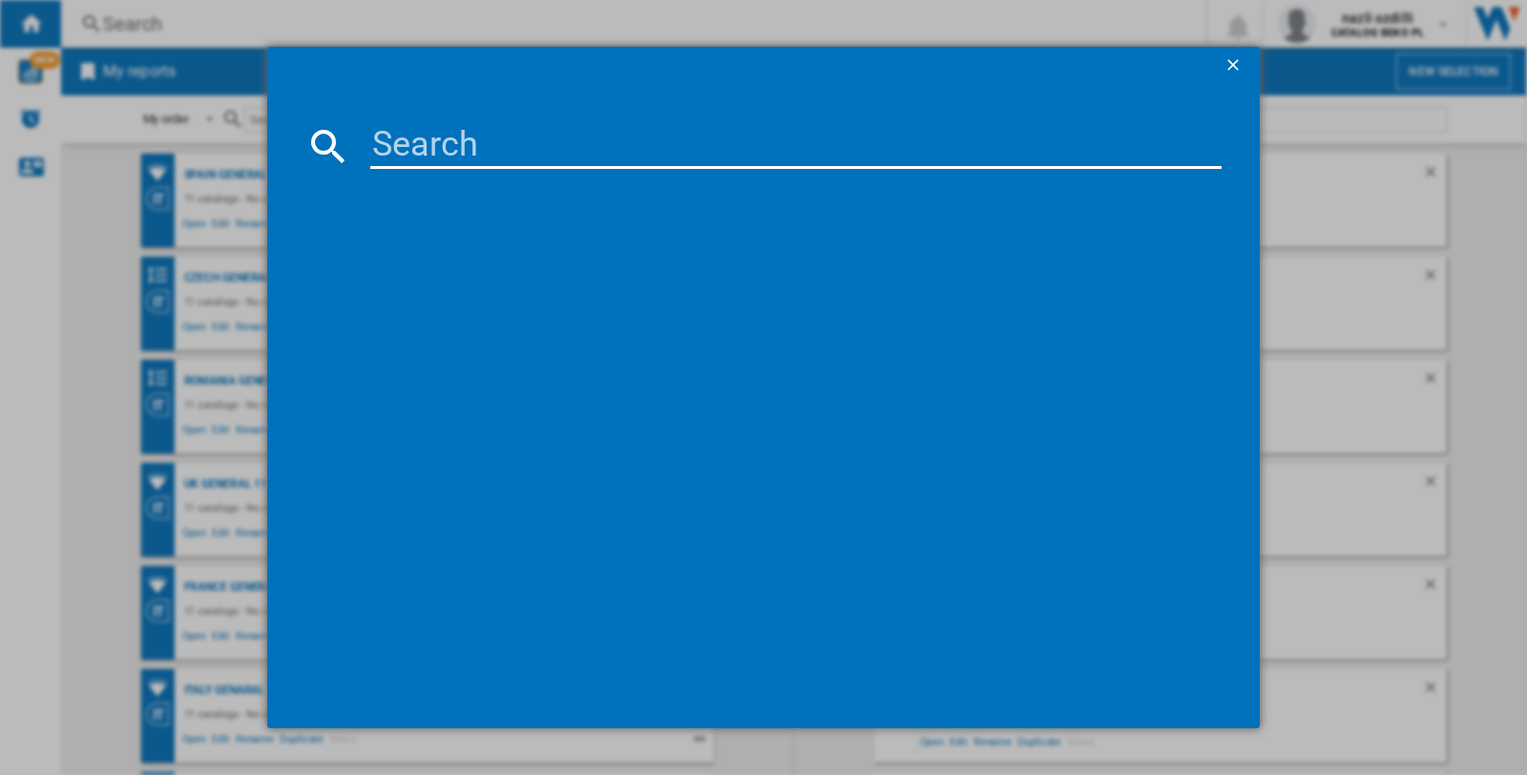
click at [415, 149] on input at bounding box center [795, 146] width 851 height 46
paste input "WHIRLPOOL WAM762WPL WHITE"
type input "WHIRLPOOL WAM762WPL WHITE"
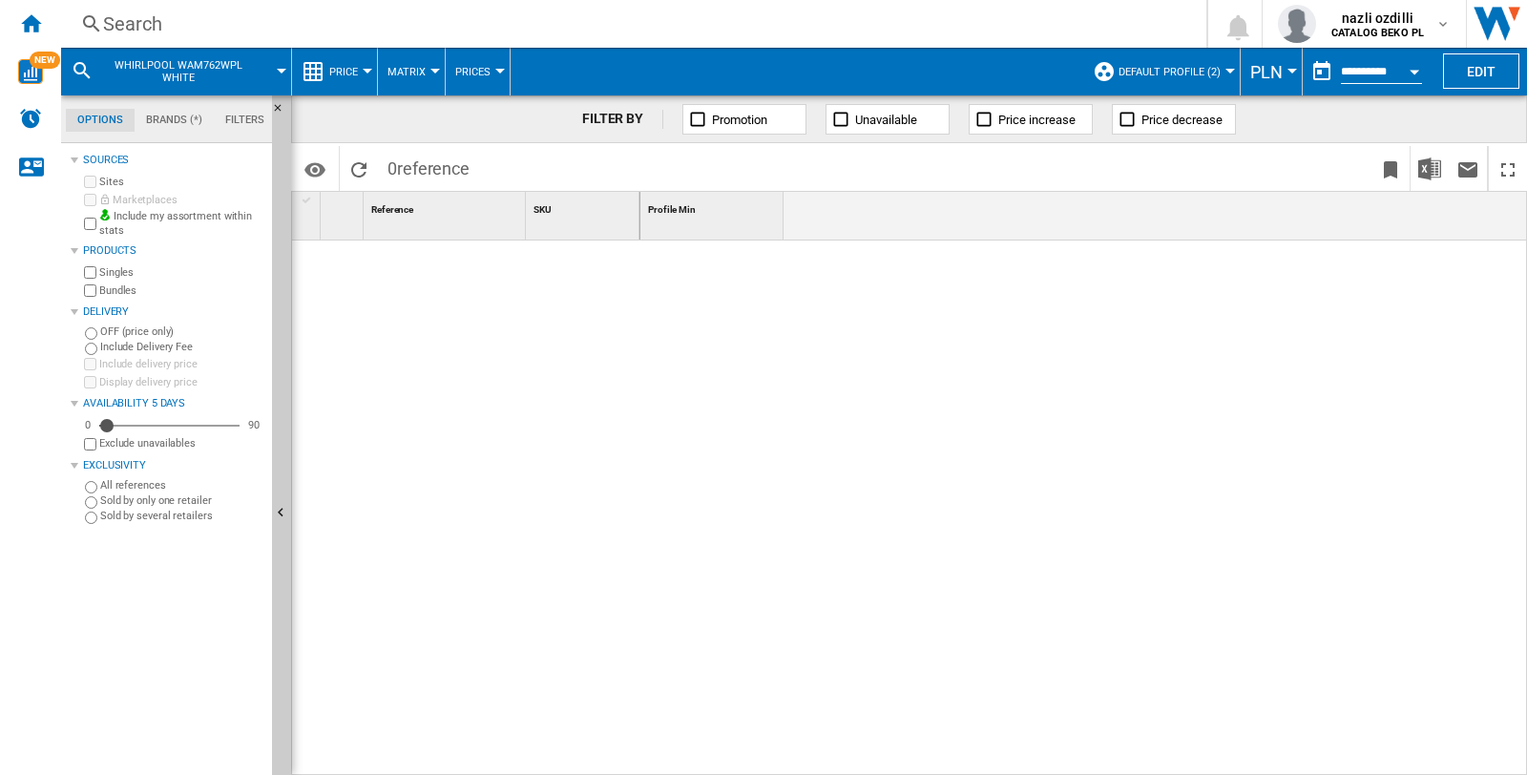
click at [1224, 64] on button "Default profile (2)" at bounding box center [1174, 72] width 112 height 48
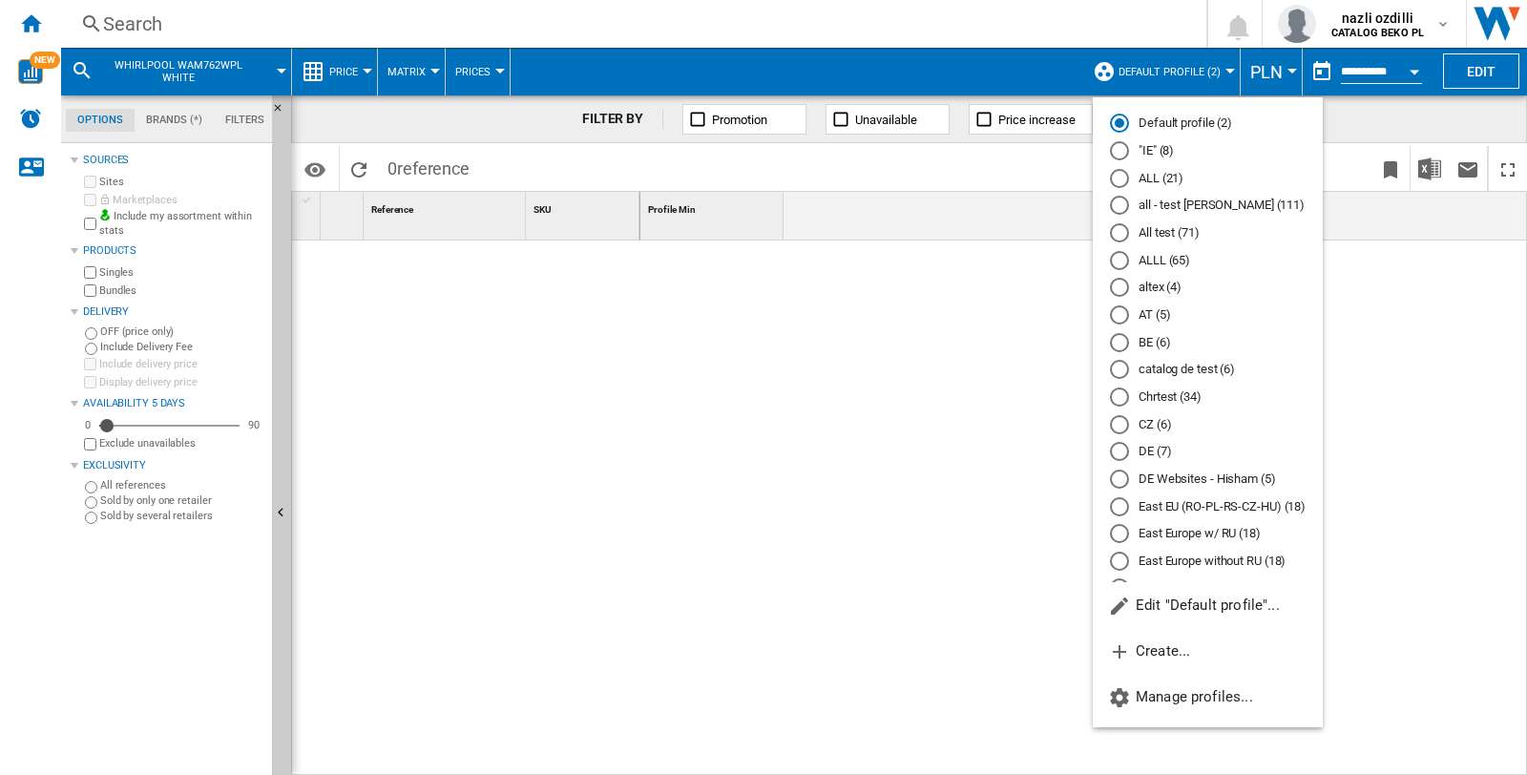
click at [1174, 211] on md-radio-button "all - test [PERSON_NAME] (111)" at bounding box center [1208, 206] width 196 height 18
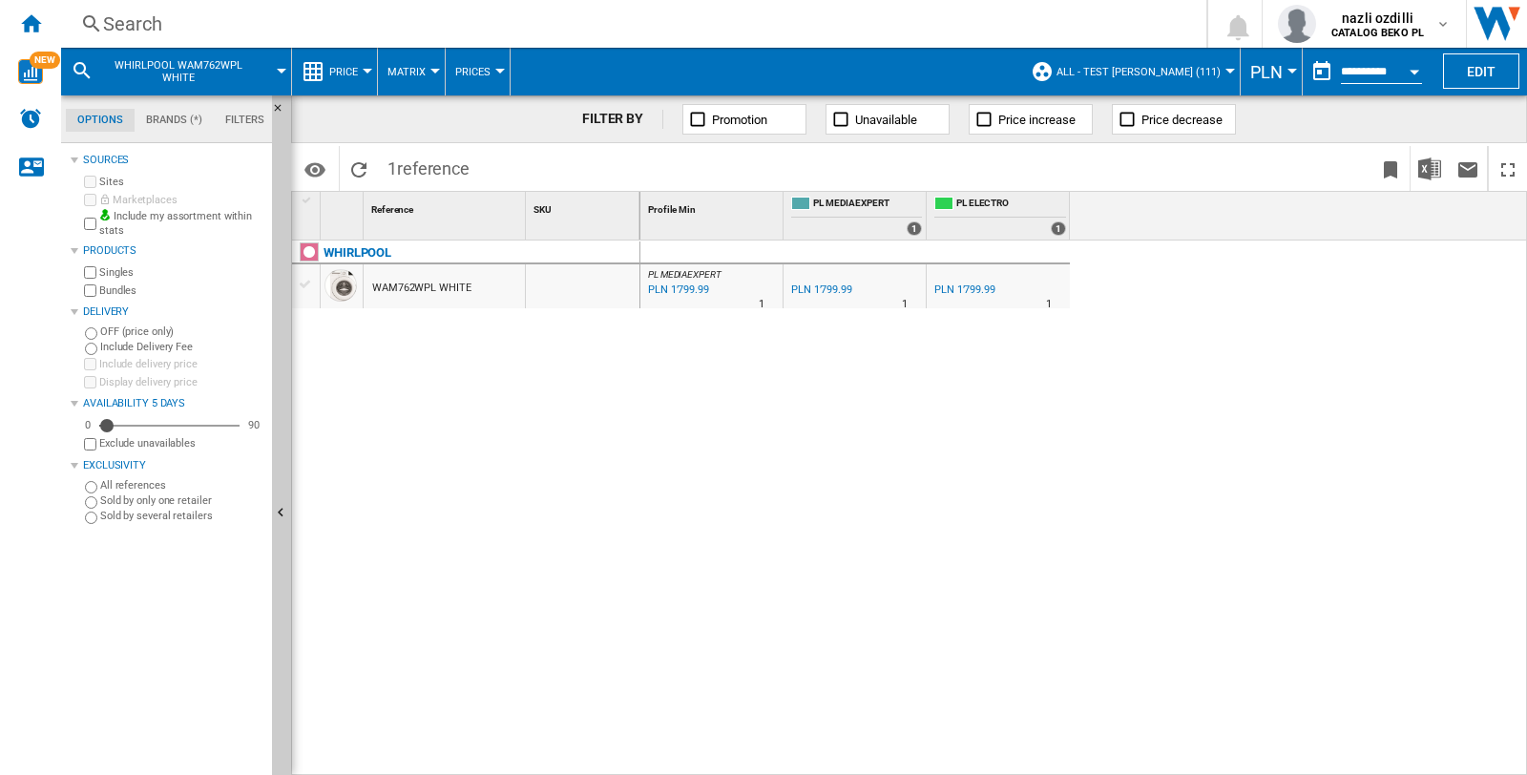
click at [1216, 66] on span "all - test [PERSON_NAME] (111)" at bounding box center [1138, 72] width 164 height 12
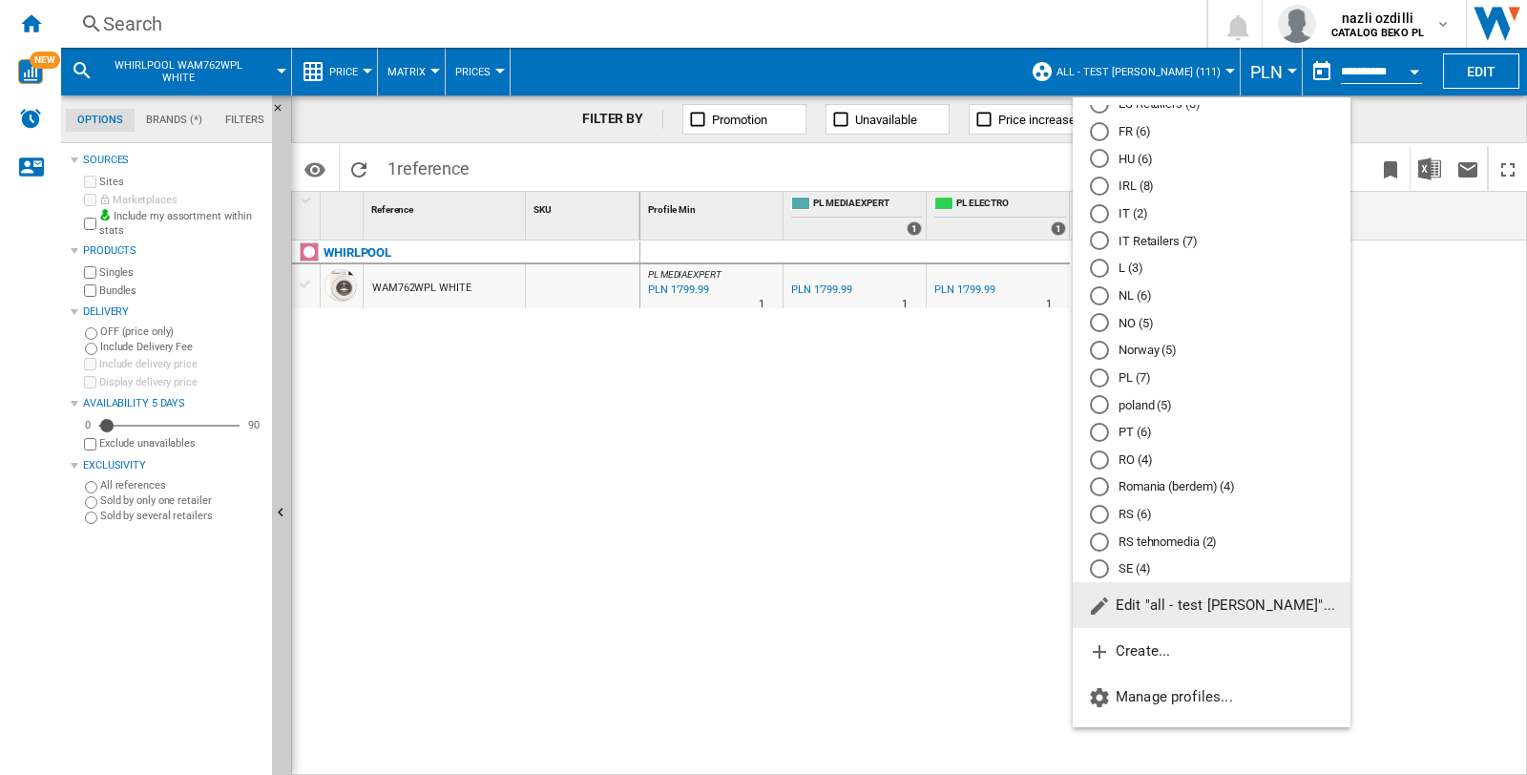
scroll to position [530, 0]
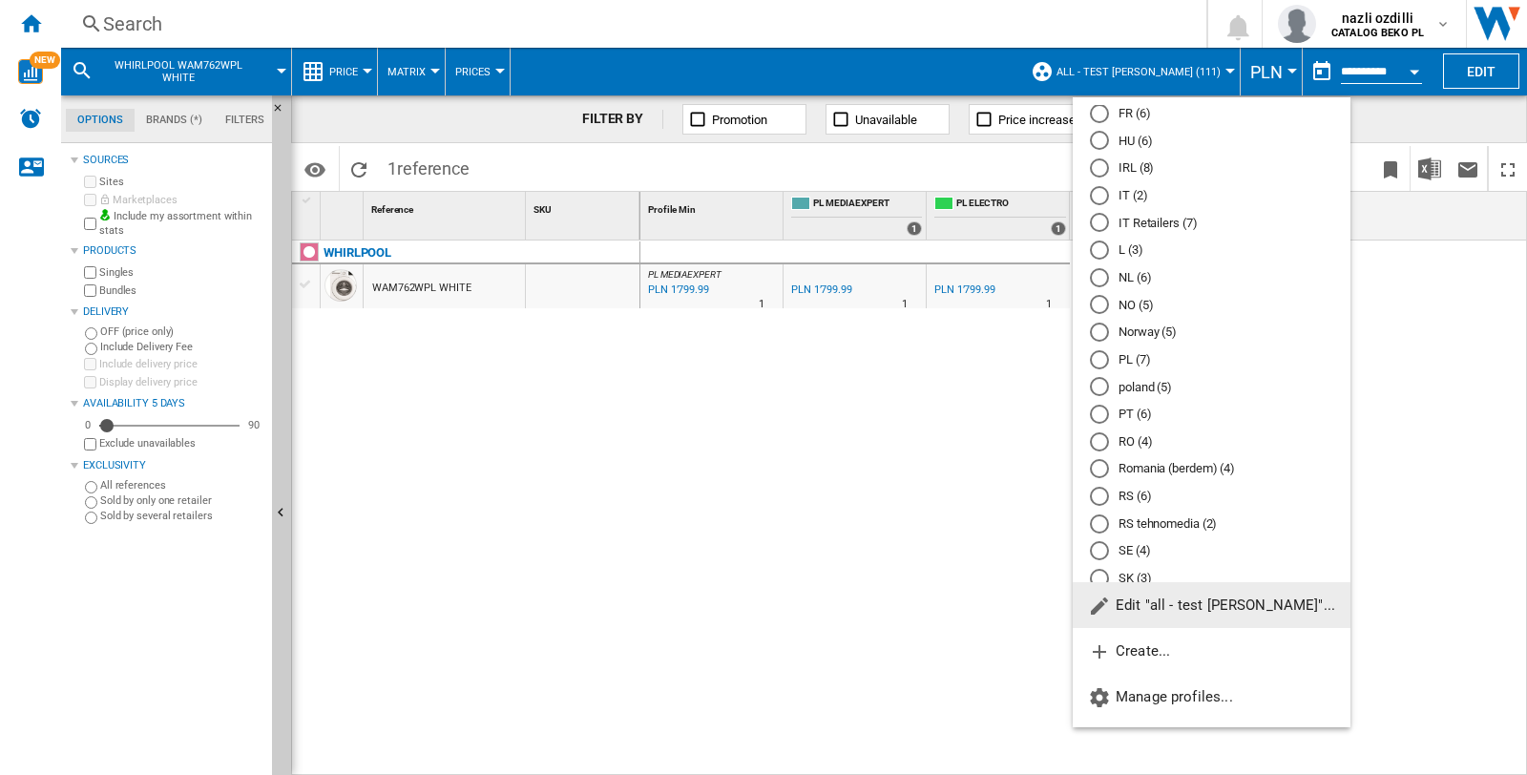
click at [1110, 368] on md-radio-button "PL (7)" at bounding box center [1211, 359] width 243 height 18
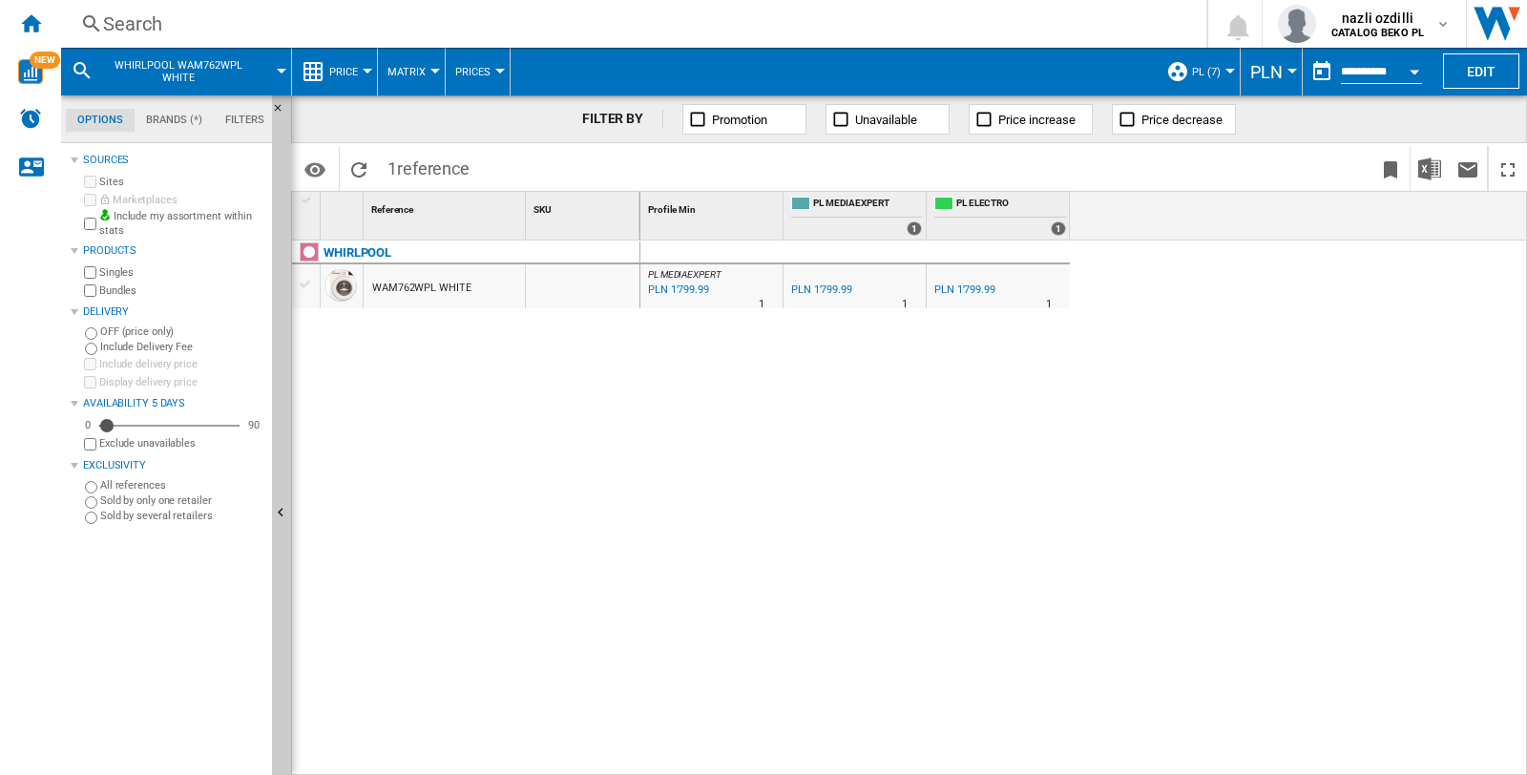
drag, startPoint x: 436, startPoint y: 291, endPoint x: 380, endPoint y: 291, distance: 56.3
click at [380, 291] on div "WAM762WPL WHITE" at bounding box center [421, 288] width 99 height 44
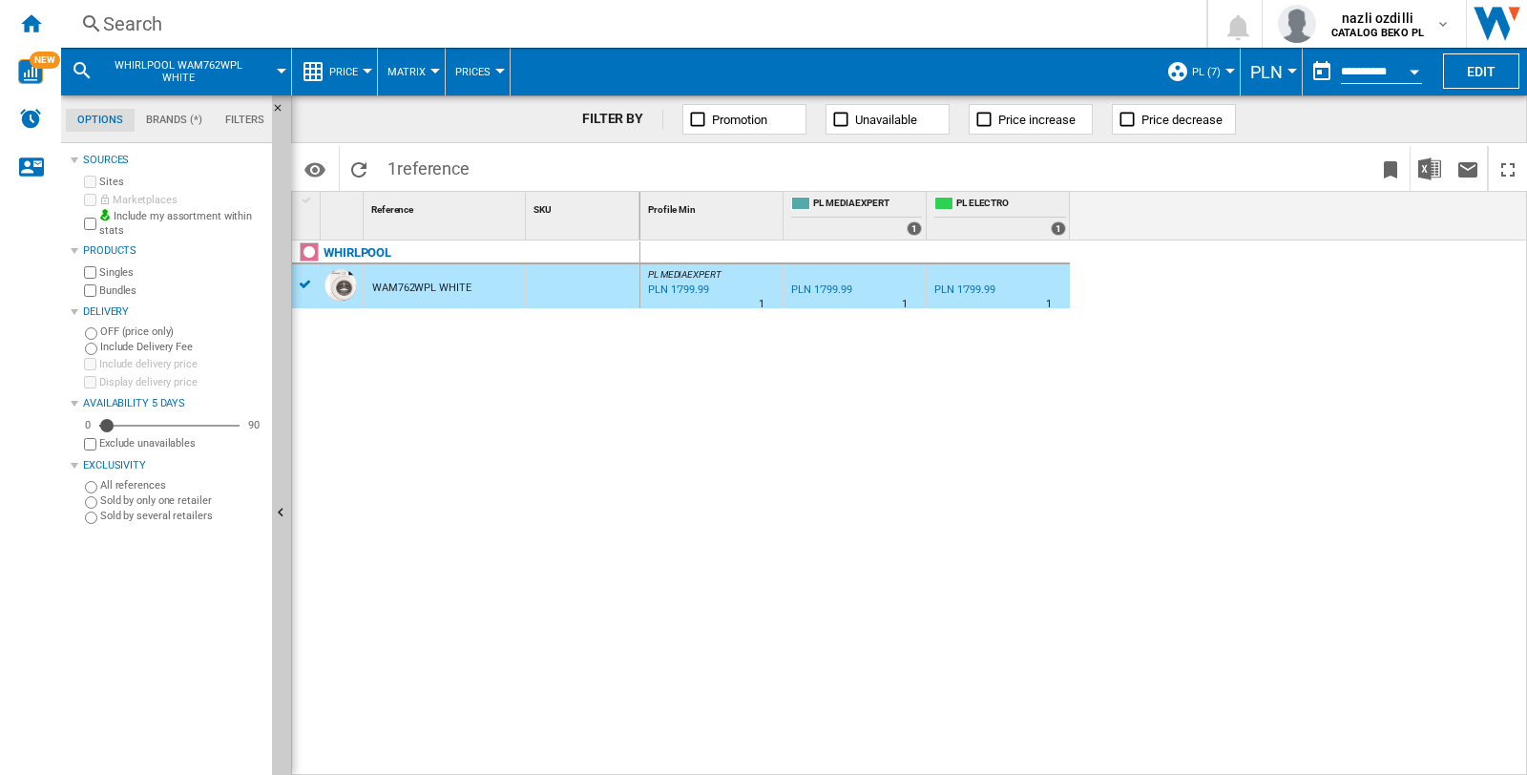
drag, startPoint x: 250, startPoint y: 51, endPoint x: 197, endPoint y: 60, distance: 53.3
click at [197, 60] on button "WHIRLPOOL WAM762WPL WHITE" at bounding box center [187, 72] width 173 height 48
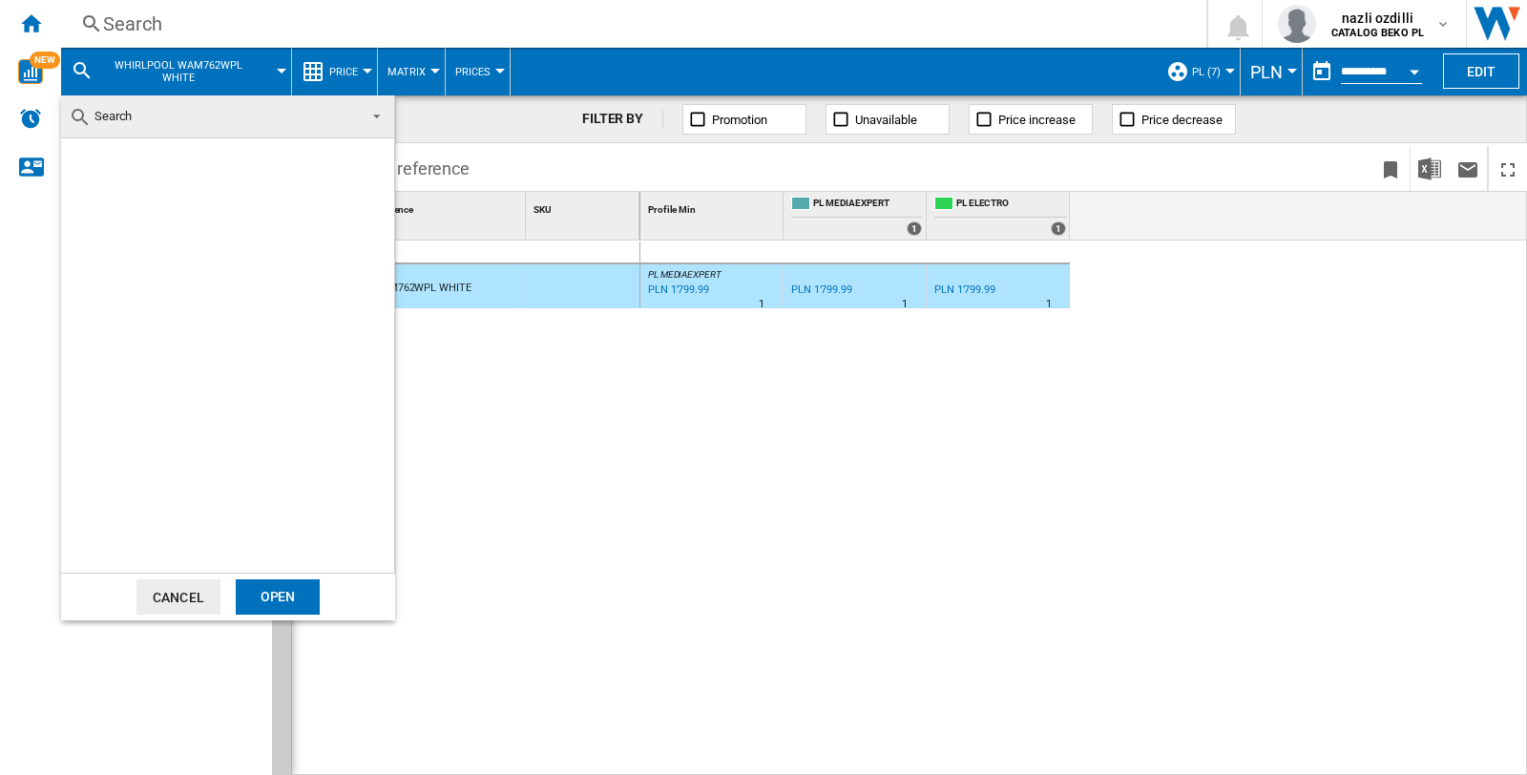
click at [550, 455] on md-backdrop at bounding box center [763, 387] width 1527 height 775
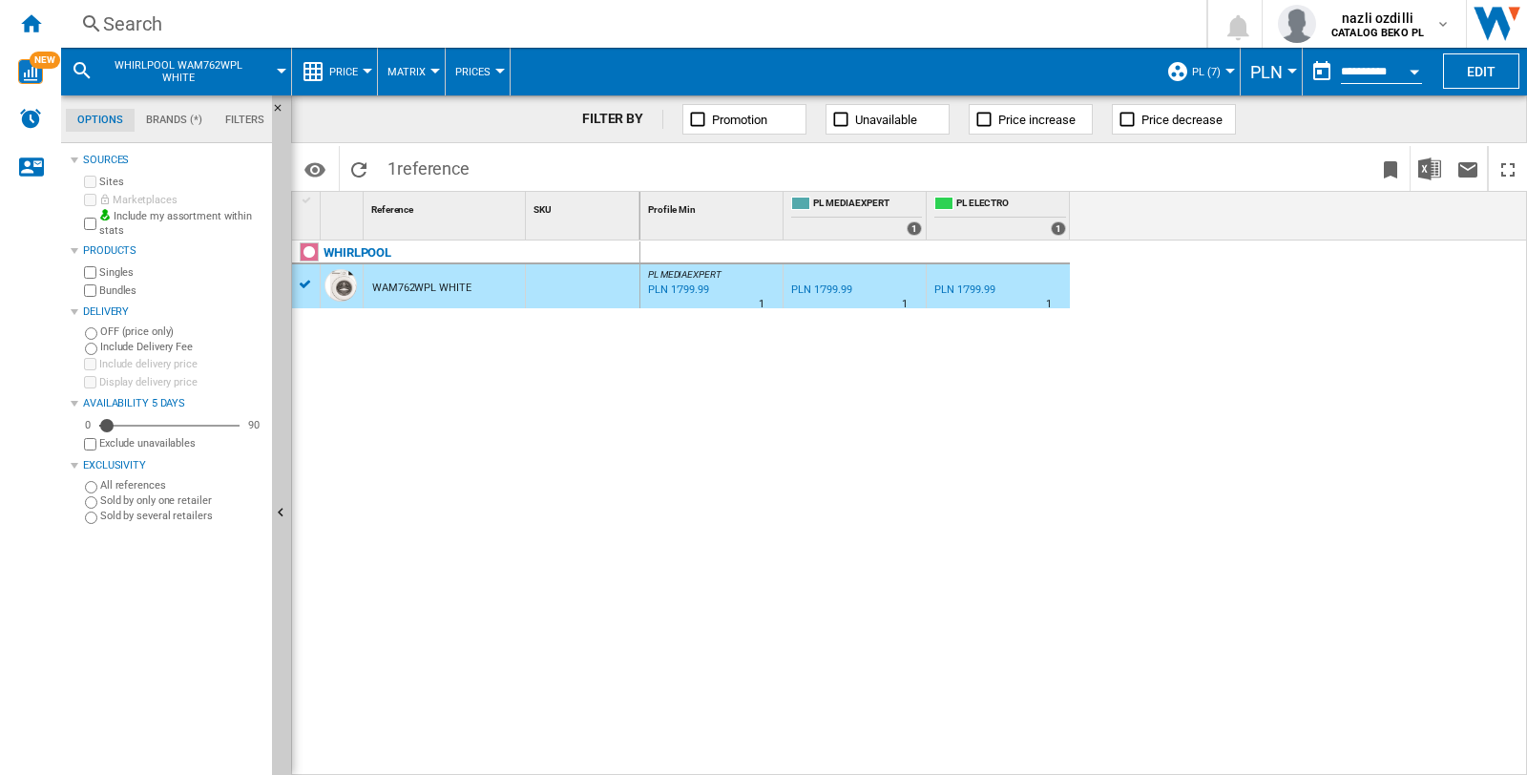
click at [211, 59] on span "WHIRLPOOL WAM762WPL WHITE" at bounding box center [178, 71] width 154 height 25
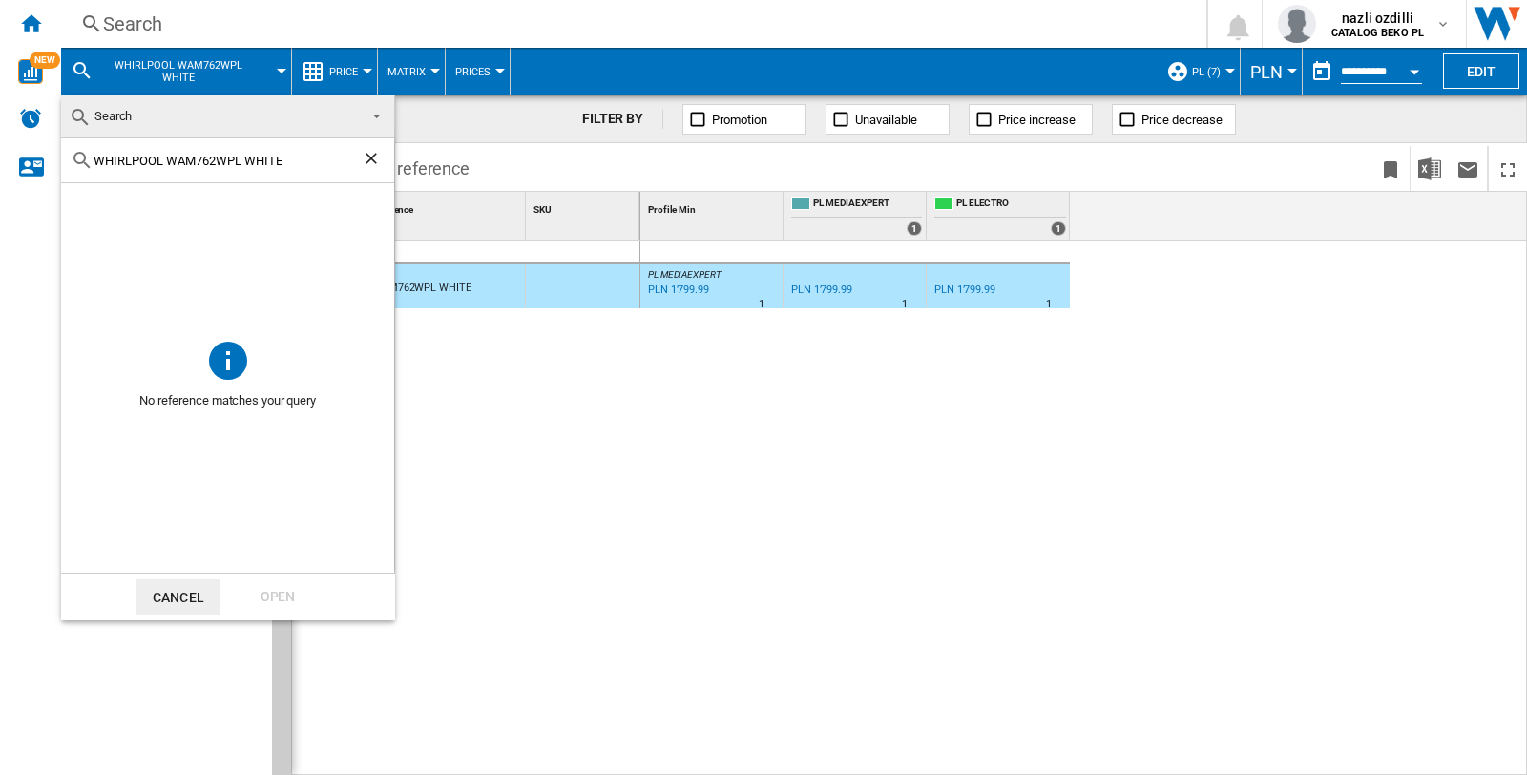
drag, startPoint x: 243, startPoint y: 160, endPoint x: 165, endPoint y: 160, distance: 78.2
click at [165, 160] on input "WHIRLPOOL WAM762WPL WHITE" at bounding box center [228, 161] width 268 height 14
click at [368, 149] on ng-md-icon "Clear search" at bounding box center [373, 160] width 23 height 23
click at [678, 589] on md-backdrop at bounding box center [763, 387] width 1527 height 775
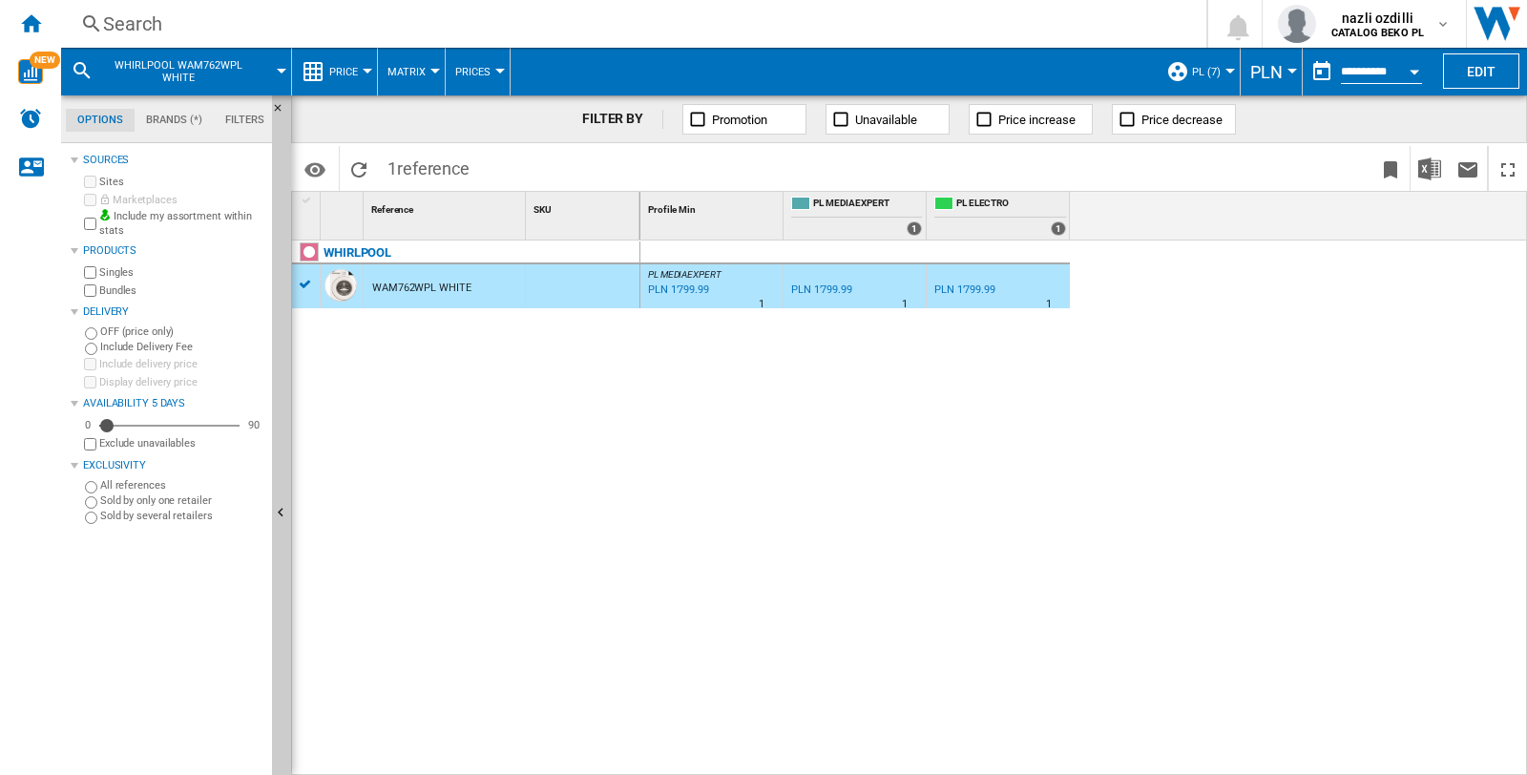
click at [577, 412] on div "WHIRLPOOL WAM762WPL WHITE" at bounding box center [466, 503] width 348 height 526
click at [303, 281] on div "WHIRLPOOL" at bounding box center [470, 263] width 348 height 44
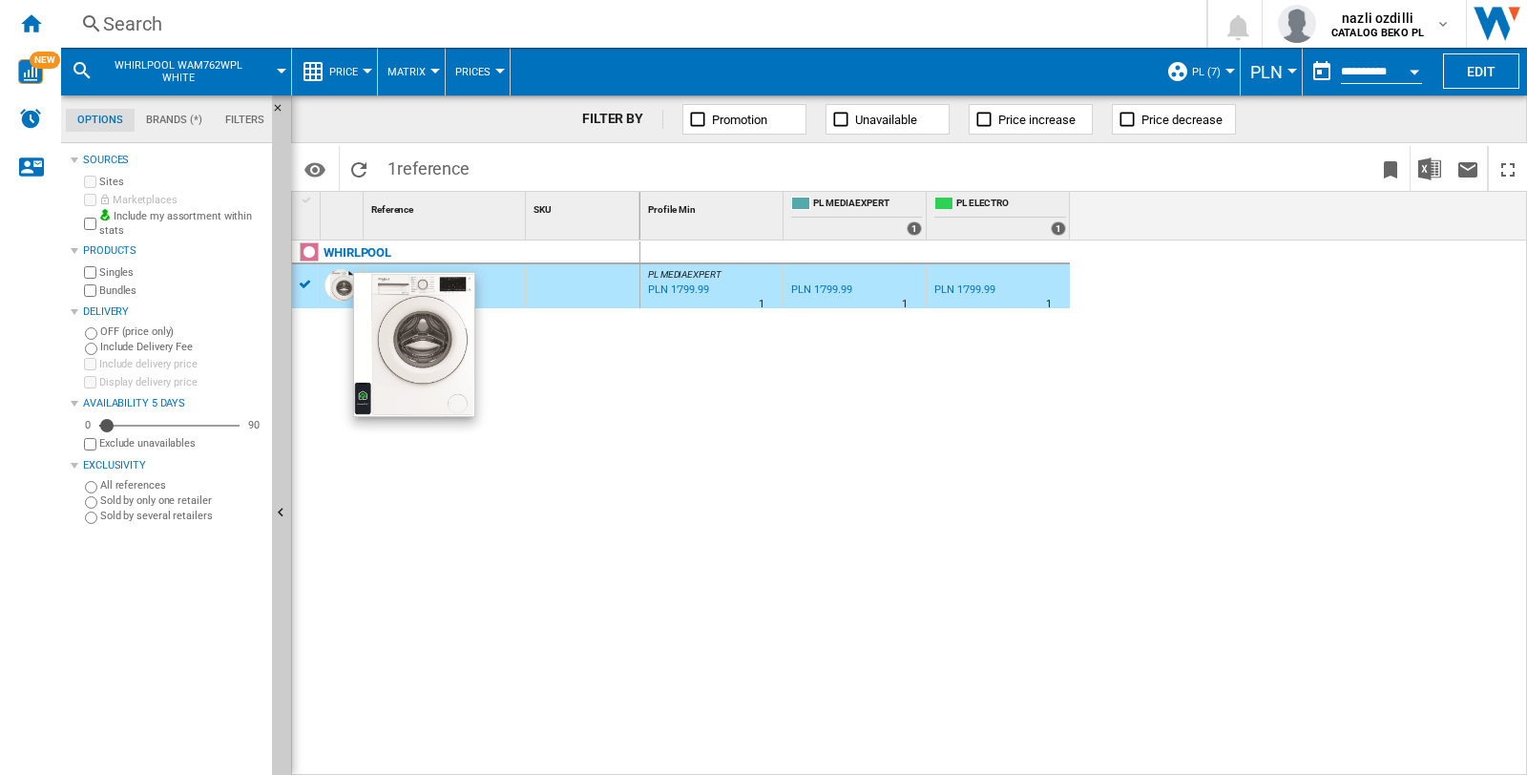
click at [342, 293] on div at bounding box center [340, 285] width 32 height 32
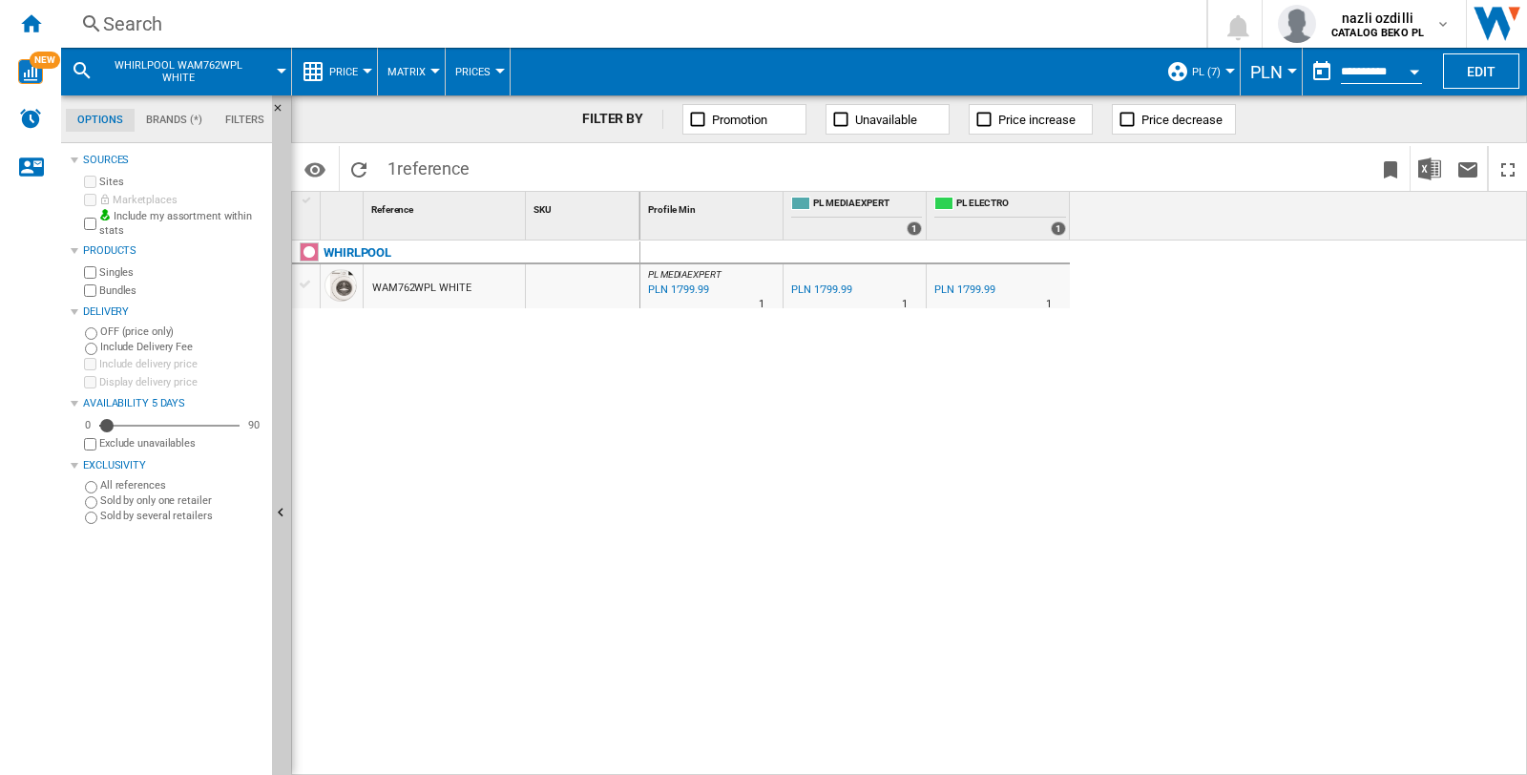
click at [509, 382] on div "WHIRLPOOL WAM762WPL WHITE" at bounding box center [466, 503] width 348 height 526
click at [282, 69] on div at bounding box center [282, 71] width 10 height 5
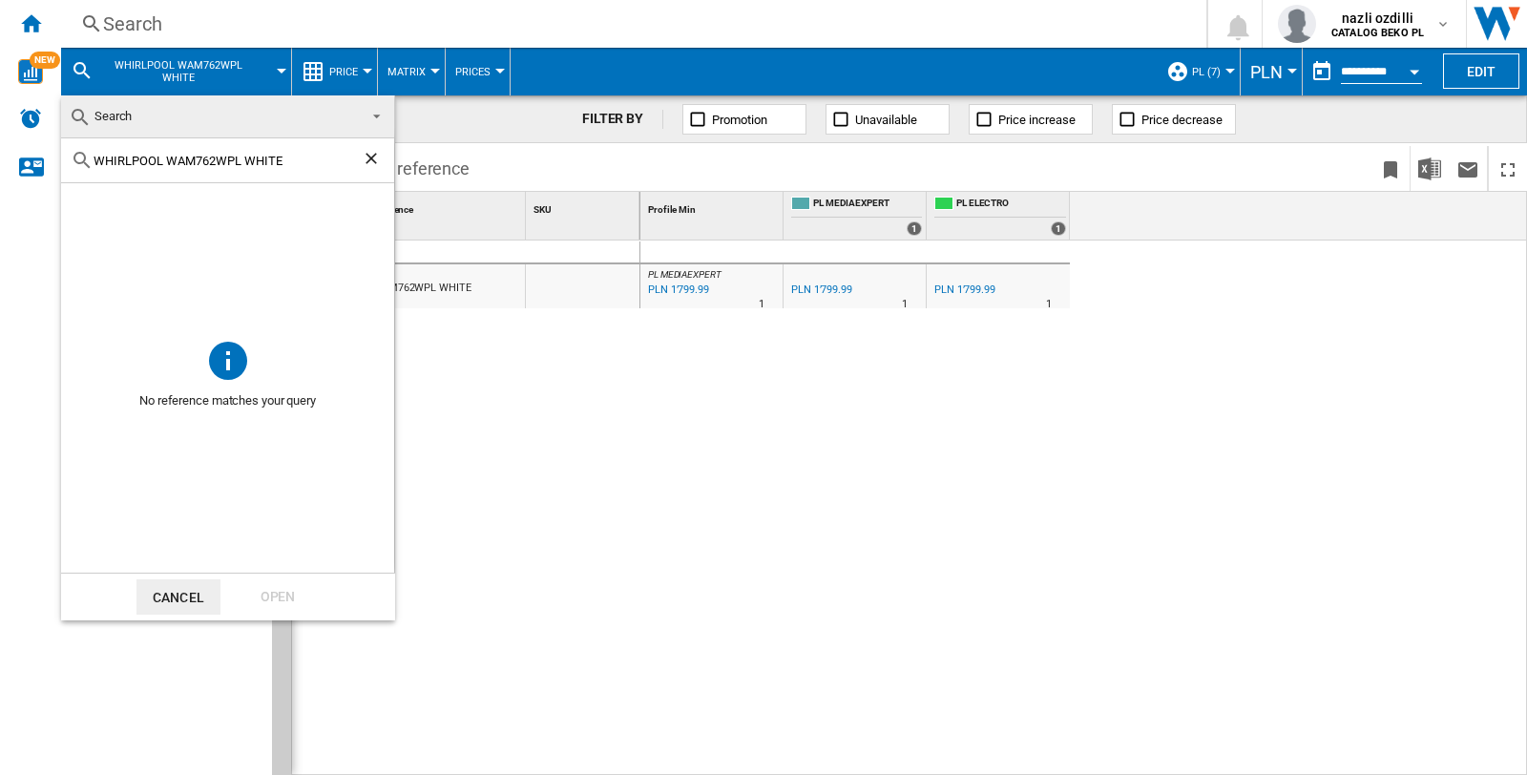
click at [308, 151] on div "WHIRLPOOL WAM762WPL WHITE" at bounding box center [227, 160] width 333 height 45
drag, startPoint x: 287, startPoint y: 153, endPoint x: 73, endPoint y: 173, distance: 215.6
click at [73, 173] on div "WHIRLPOOL WAM762WPL WHITE" at bounding box center [227, 160] width 333 height 45
paste input "B"
type input "WHIRLPOOL WAM762WB WHITE"
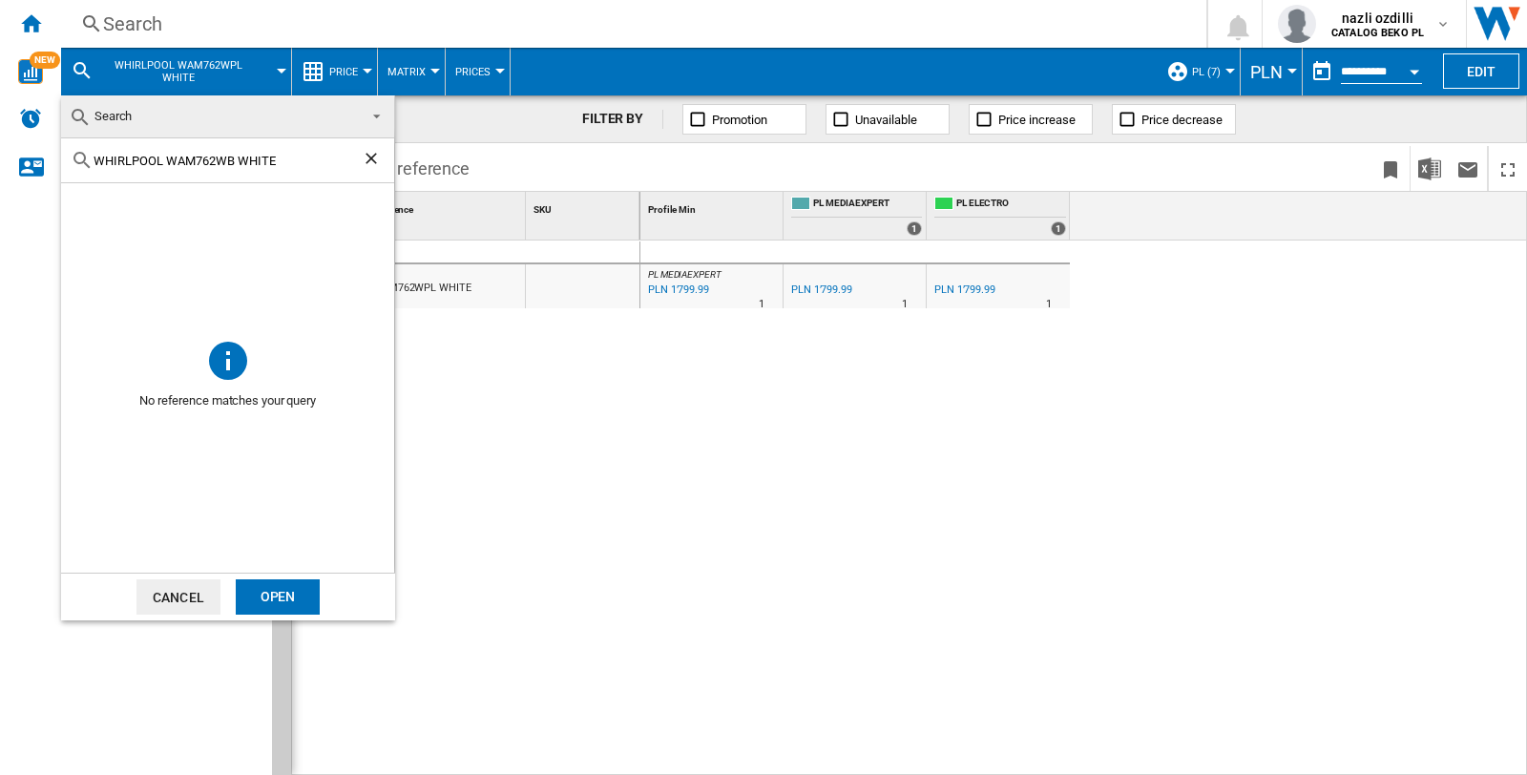
click at [368, 150] on ng-md-icon "Clear search" at bounding box center [373, 160] width 23 height 23
click at [185, 583] on button "Cancel" at bounding box center [178, 596] width 84 height 35
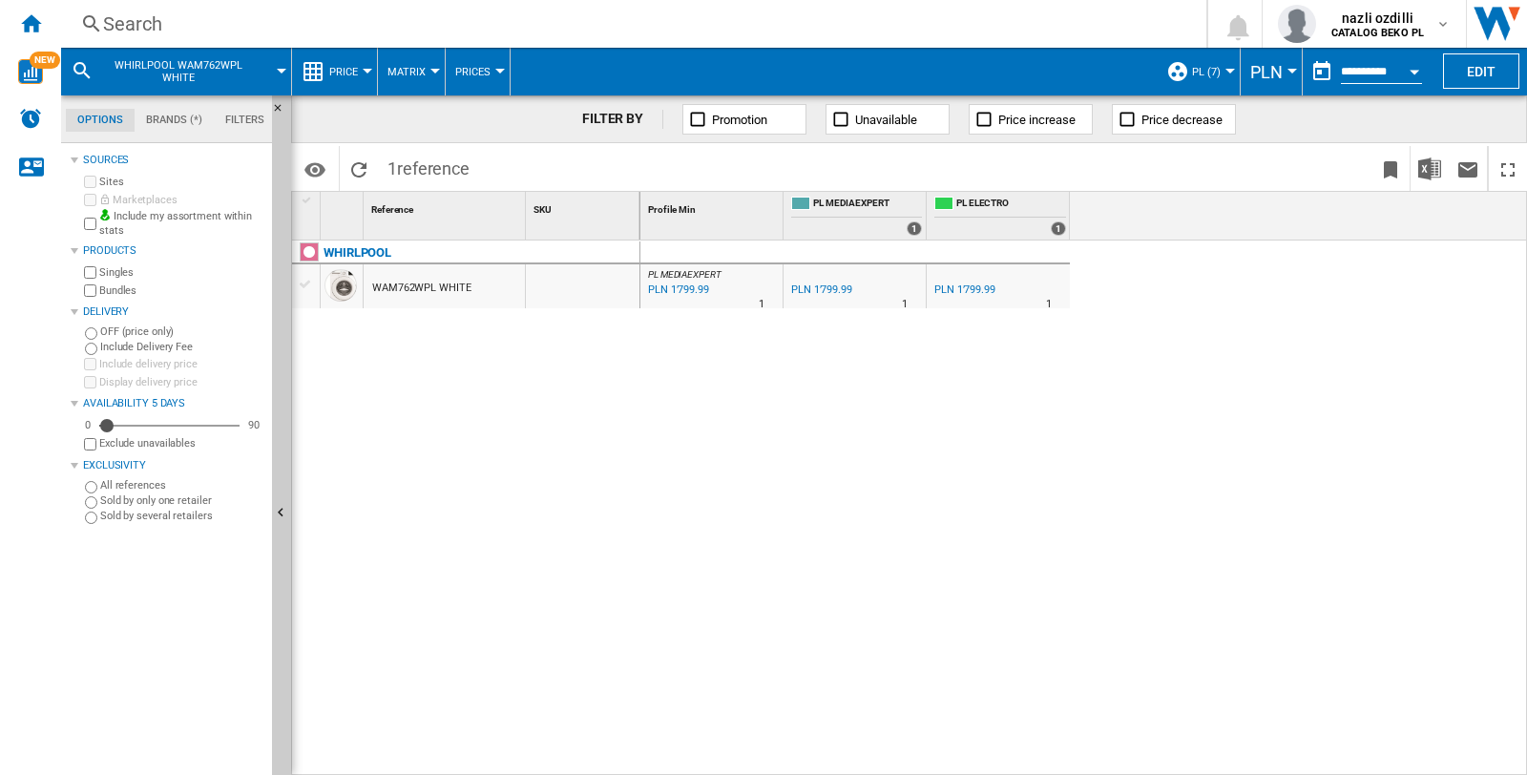
click at [146, 20] on div "Search" at bounding box center [629, 23] width 1053 height 27
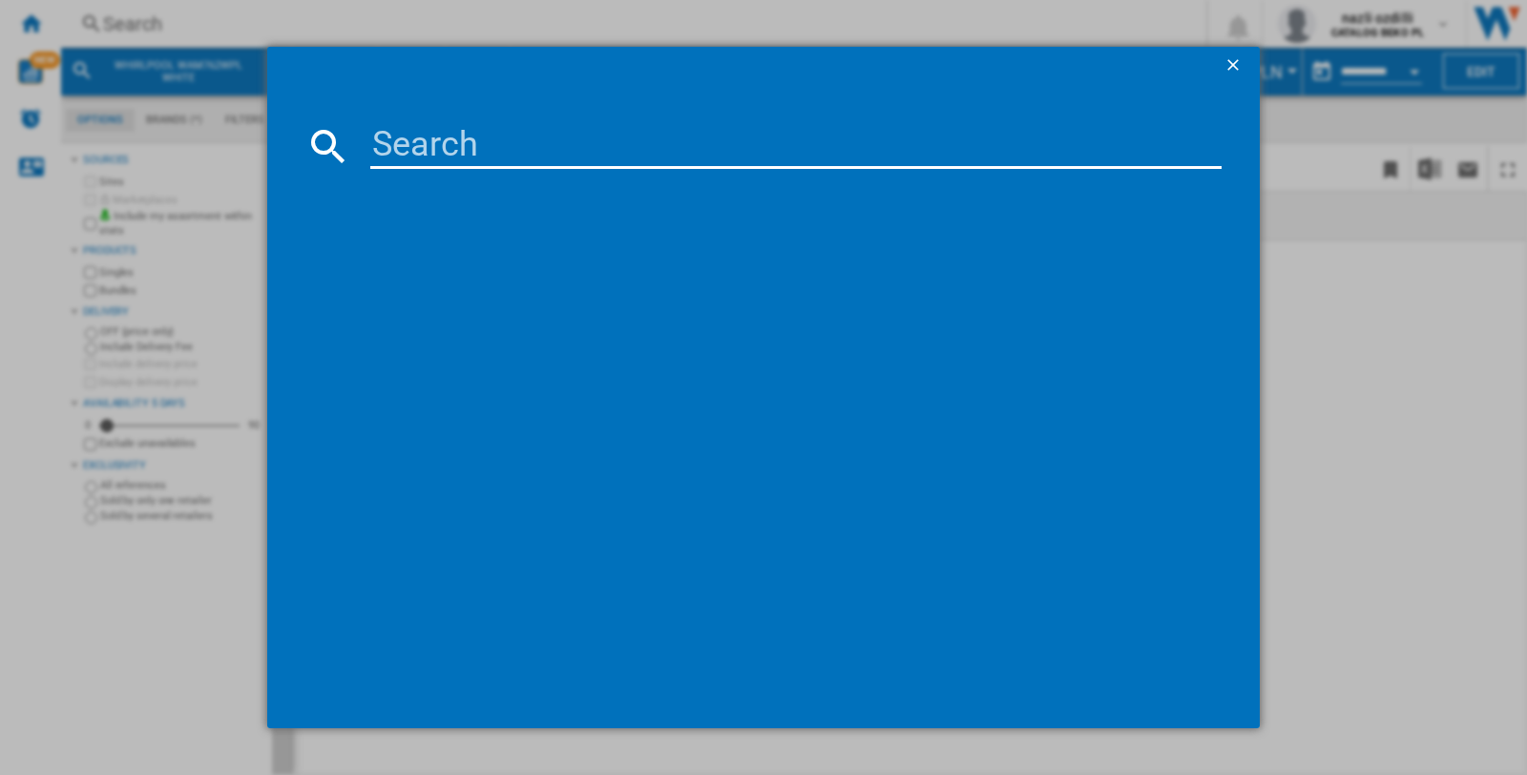
type input "WHIRLPOOL WAM762WB WHITE"
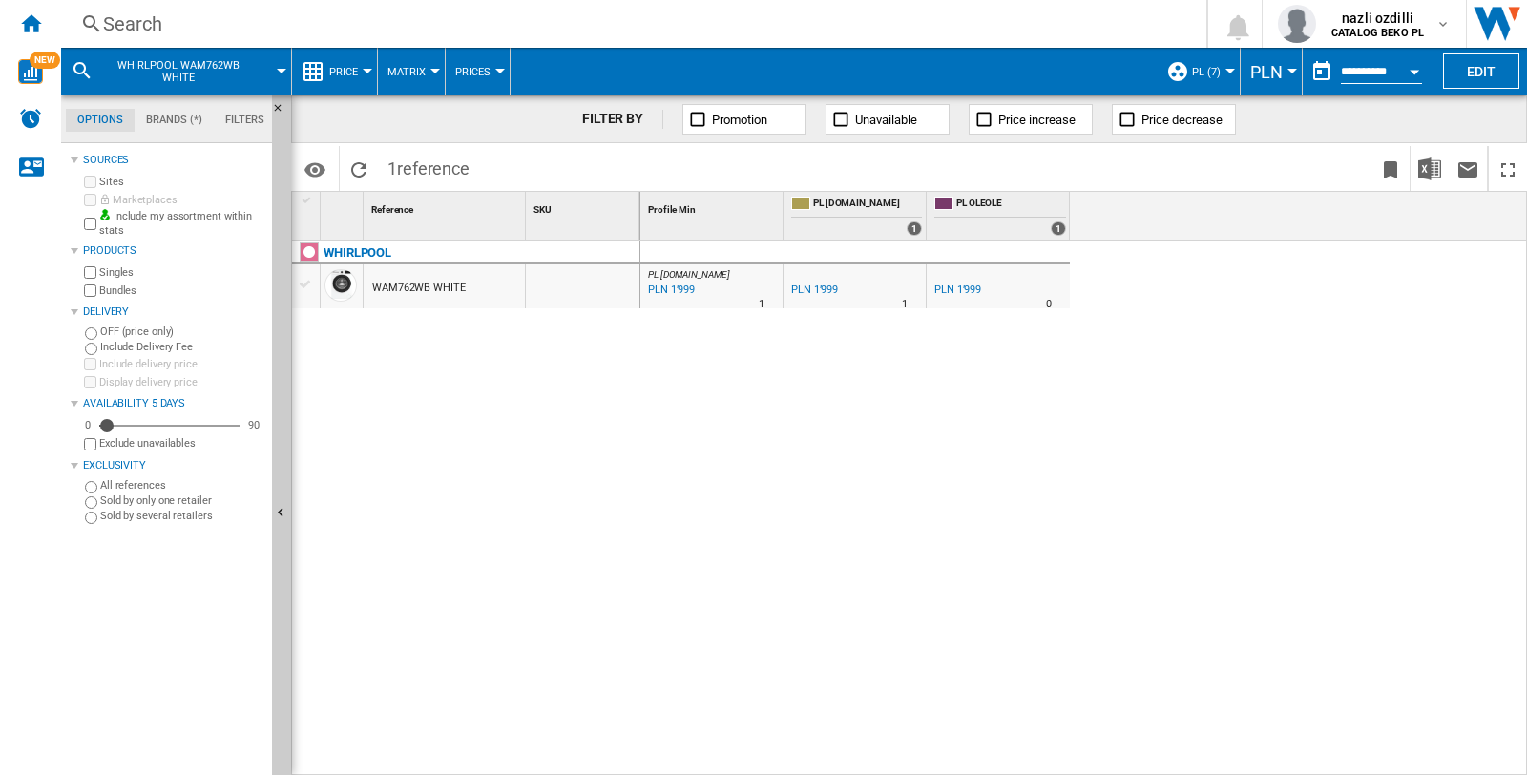
drag, startPoint x: 429, startPoint y: 287, endPoint x: 452, endPoint y: 292, distance: 23.4
click at [429, 287] on div "WAM762WB WHITE" at bounding box center [419, 288] width 94 height 44
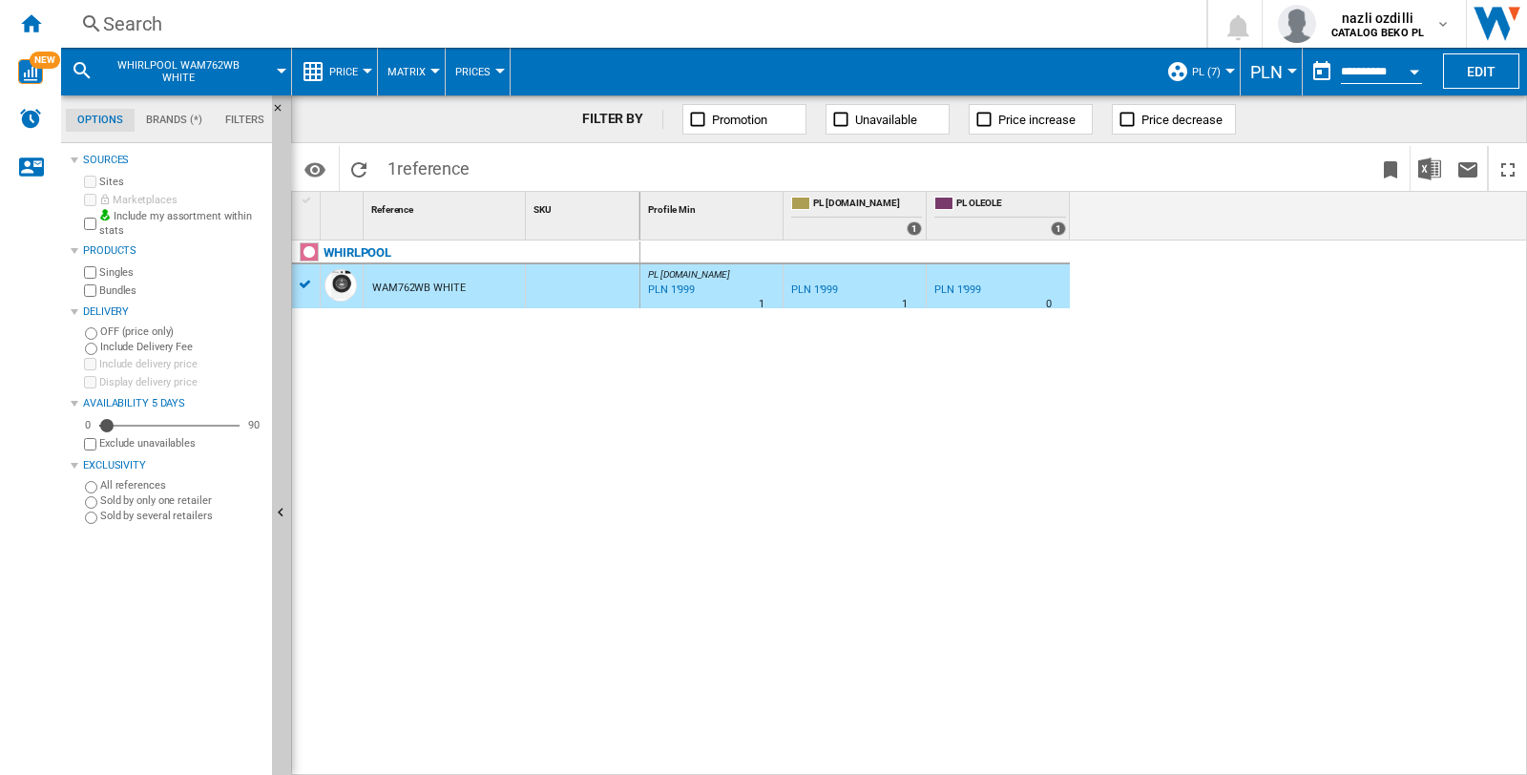
click at [197, 63] on button "WHIRLPOOL WAM762WB WHITE" at bounding box center [187, 72] width 173 height 48
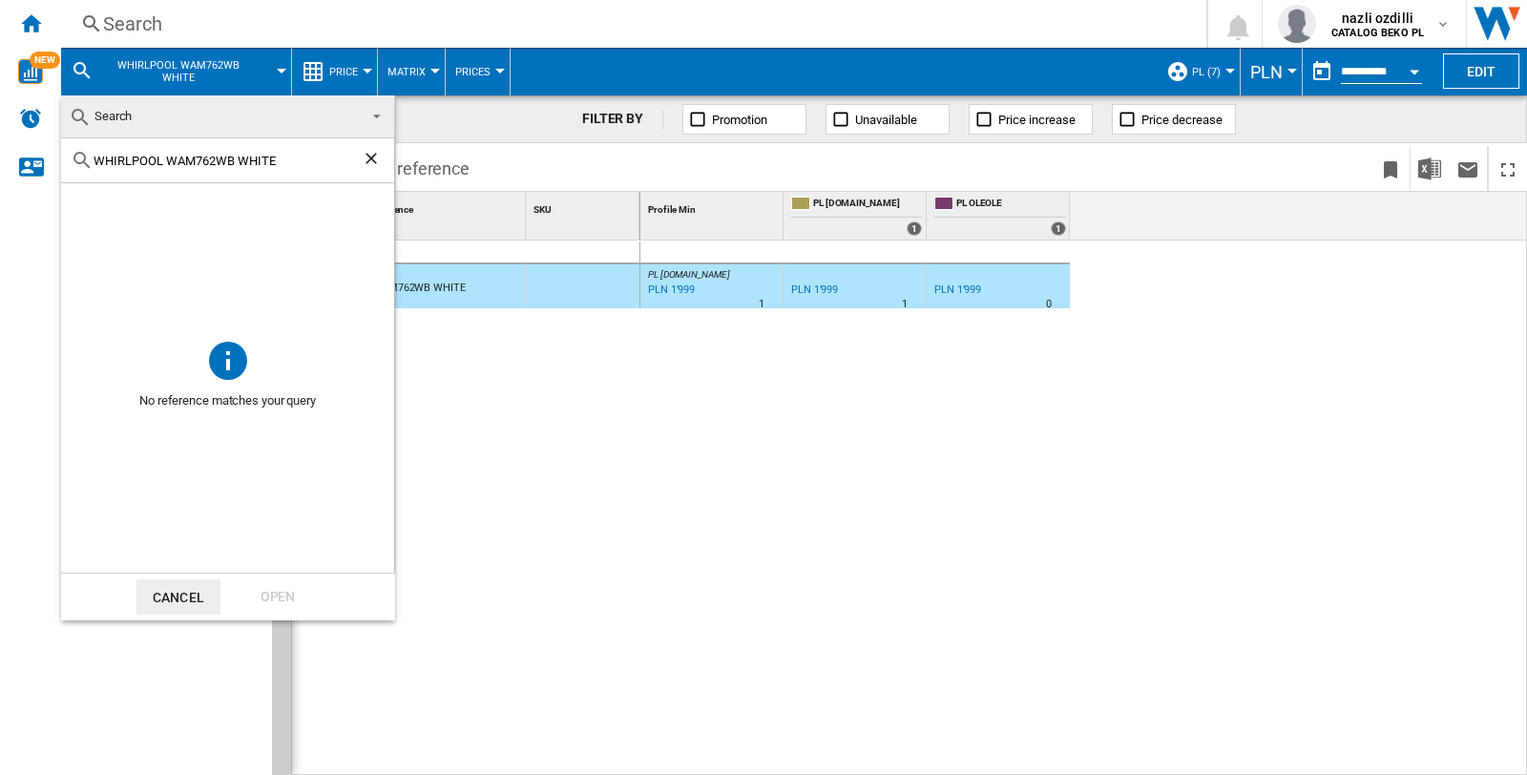
click at [237, 156] on input "WHIRLPOOL WAM762WB WHITE" at bounding box center [228, 161] width 268 height 14
drag, startPoint x: 236, startPoint y: 156, endPoint x: 170, endPoint y: 157, distance: 65.8
click at [170, 157] on input "WHIRLPOOL WAM762WB WHITE" at bounding box center [228, 161] width 268 height 14
click at [364, 158] on ng-md-icon "Clear search" at bounding box center [373, 160] width 23 height 23
click at [114, 26] on md-backdrop at bounding box center [763, 387] width 1527 height 775
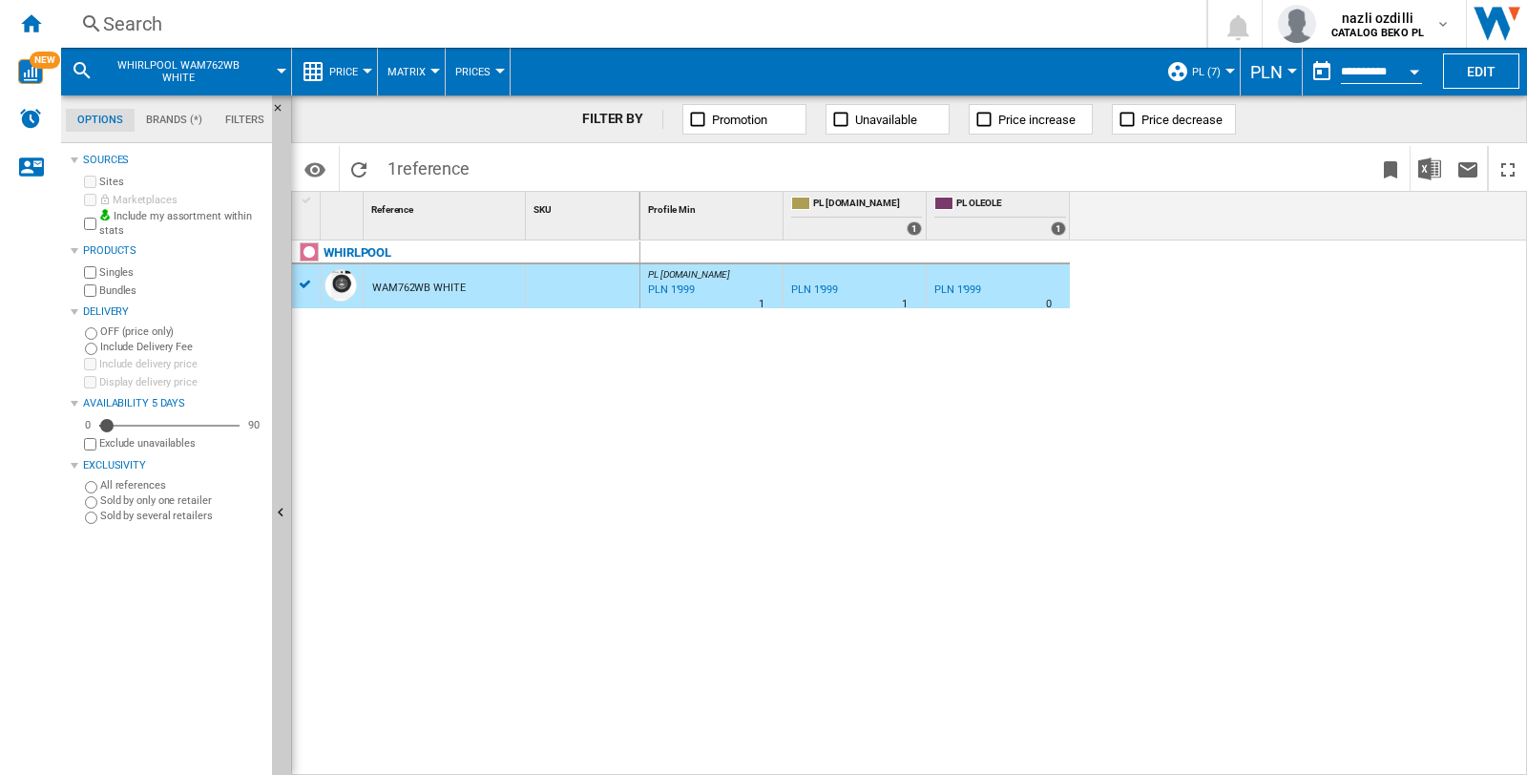
click at [139, 25] on div "Search" at bounding box center [629, 23] width 1053 height 27
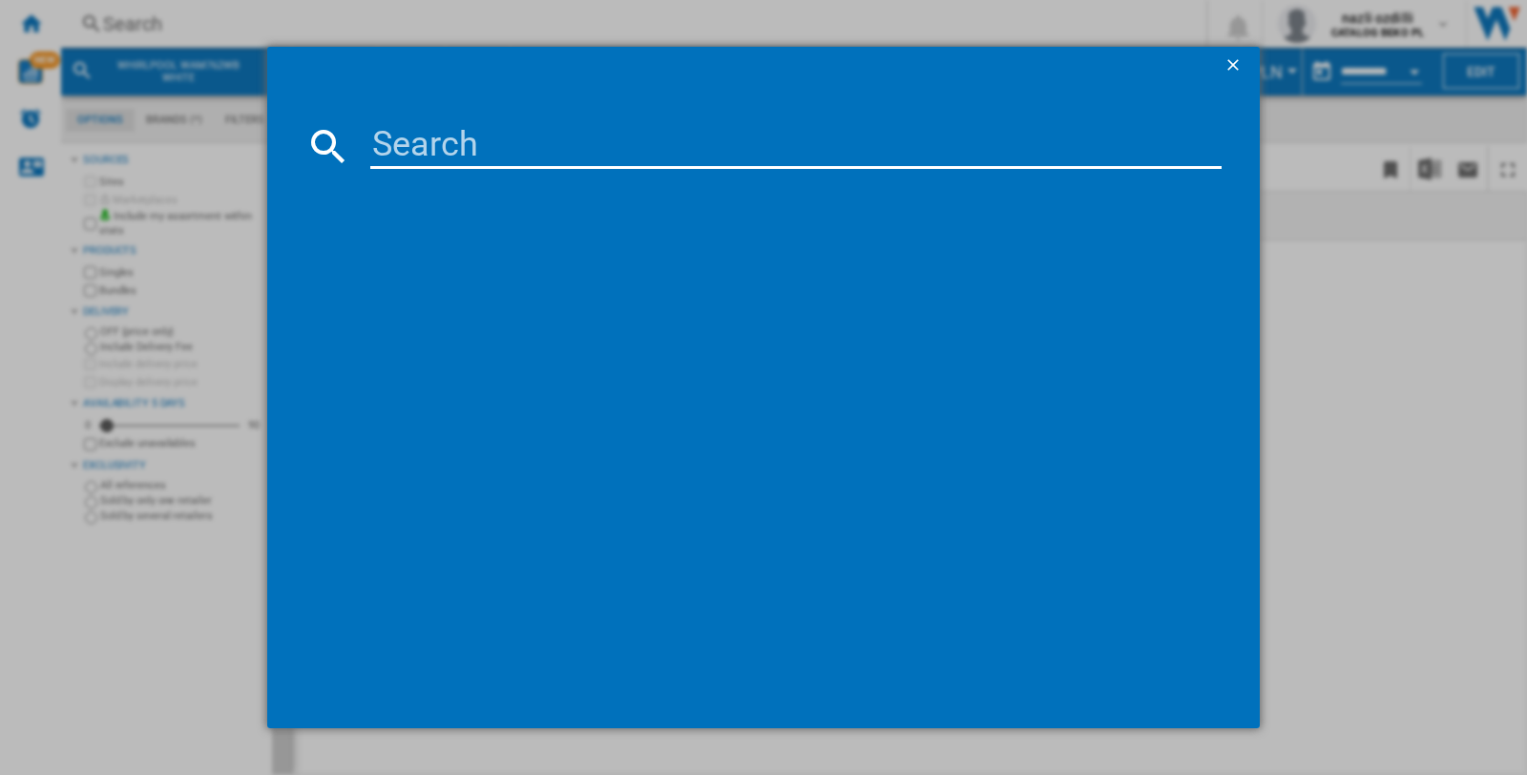
type input "WHIRLPOOL WAM762WBPL WHITE"
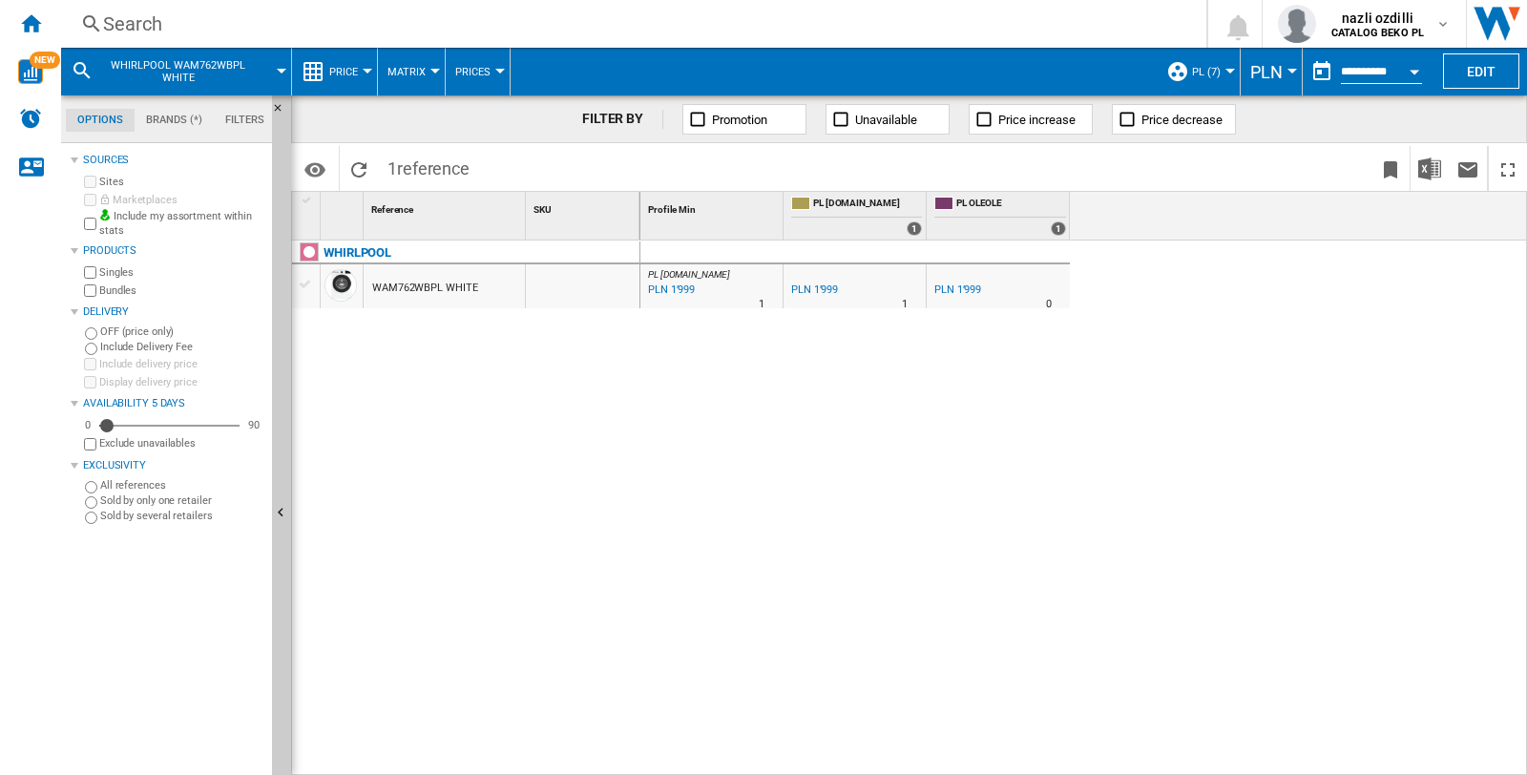
click at [155, 69] on span "WHIRLPOOL WAM762WBPL WHITE" at bounding box center [178, 71] width 154 height 25
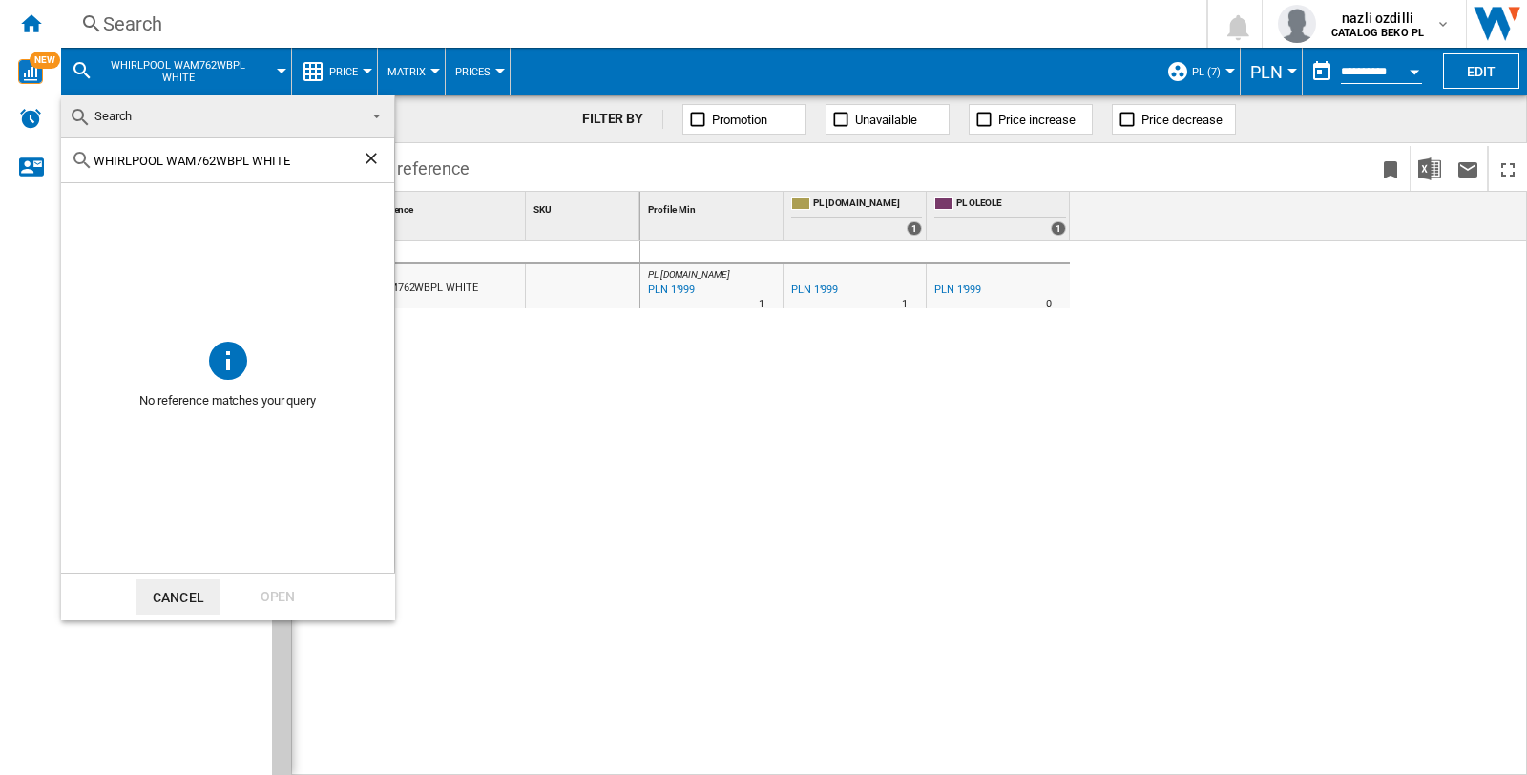
drag, startPoint x: 251, startPoint y: 159, endPoint x: 164, endPoint y: 155, distance: 87.0
click at [164, 155] on input "WHIRLPOOL WAM762WBPL WHITE" at bounding box center [228, 161] width 268 height 14
